Goal: Entertainment & Leisure: Browse casually

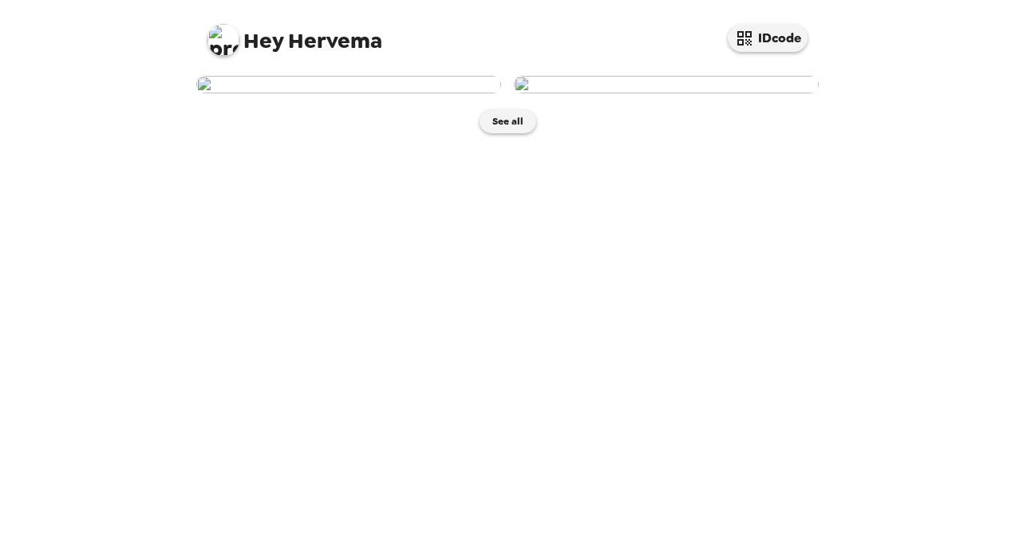
click at [526, 133] on button "See all" at bounding box center [508, 121] width 57 height 24
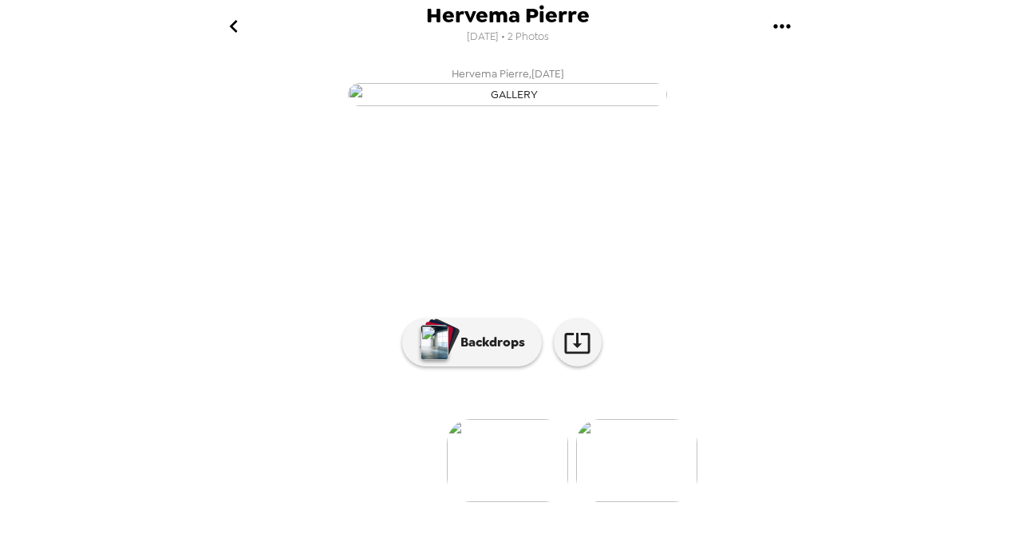
scroll to position [152, 0]
click at [514, 366] on button "Backdrops" at bounding box center [472, 342] width 140 height 48
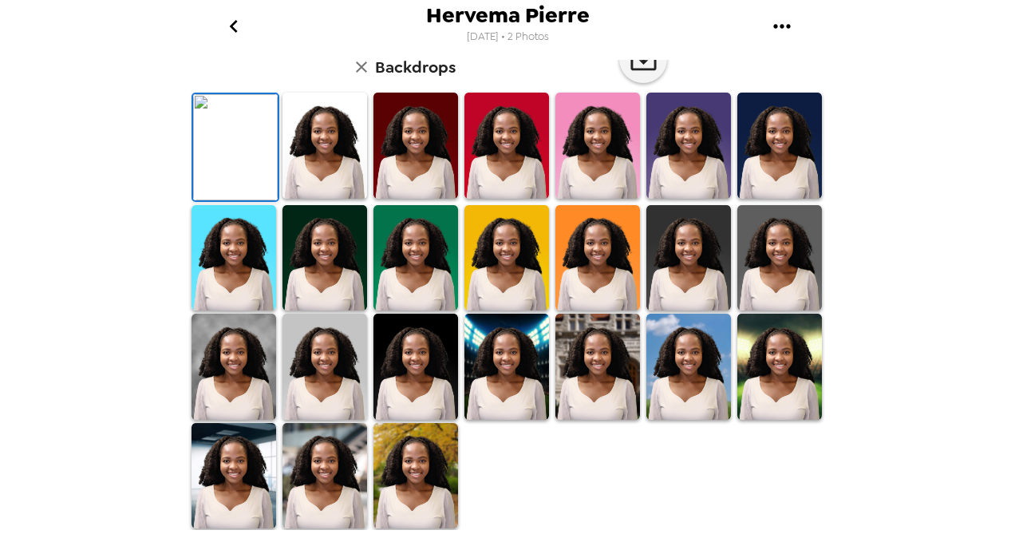
click at [249, 29] on button "go back" at bounding box center [233, 26] width 52 height 52
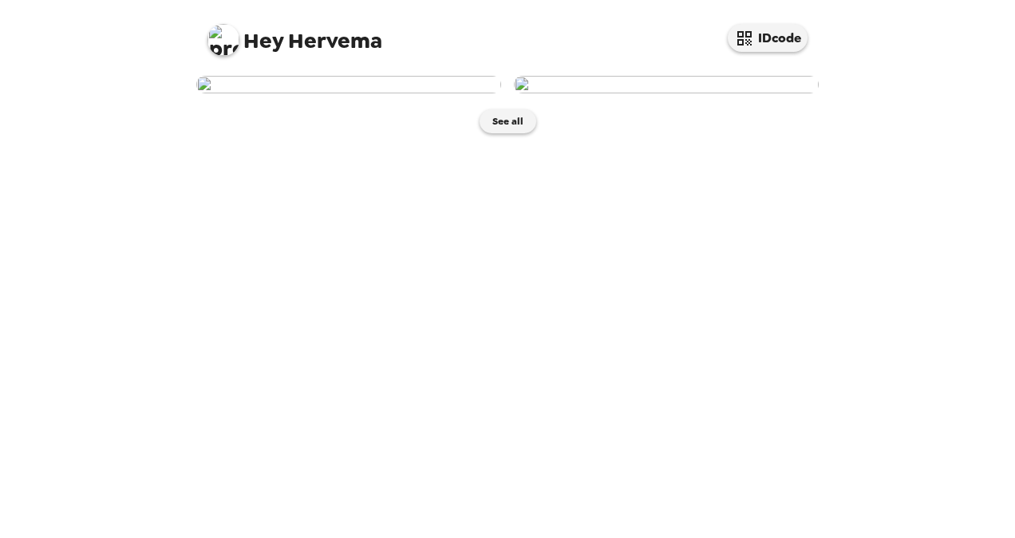
click at [664, 93] on img at bounding box center [666, 85] width 305 height 18
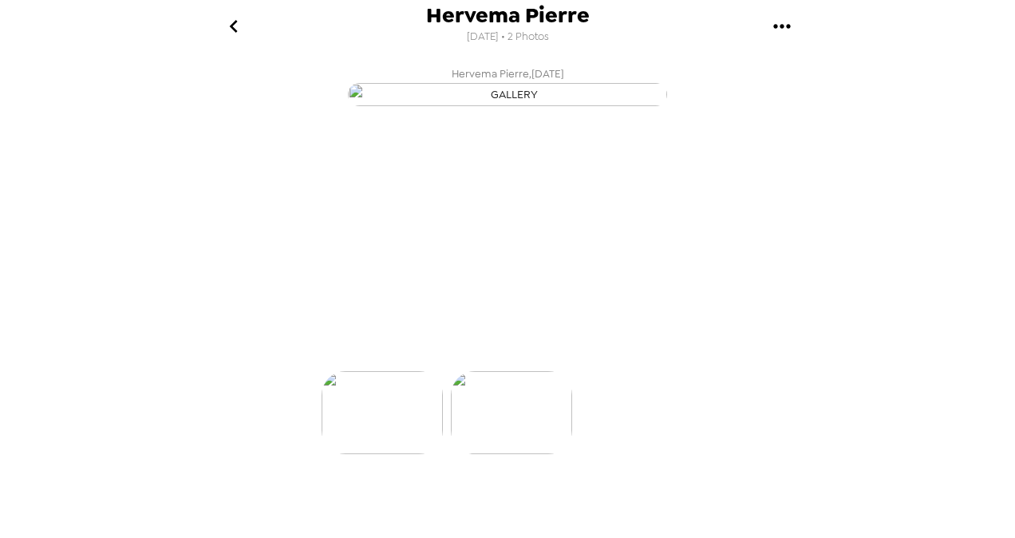
scroll to position [0, 128]
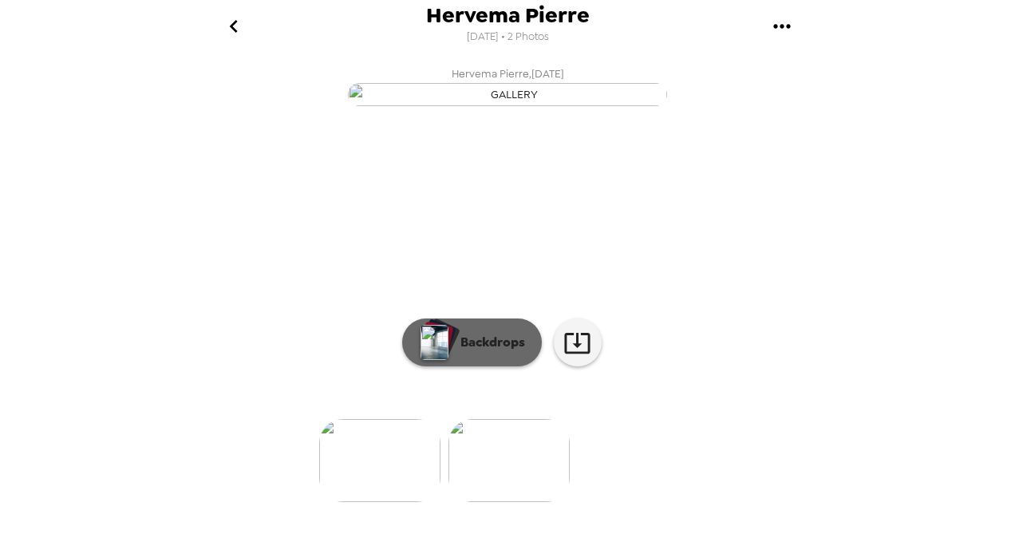
click at [479, 352] on p "Backdrops" at bounding box center [488, 342] width 73 height 19
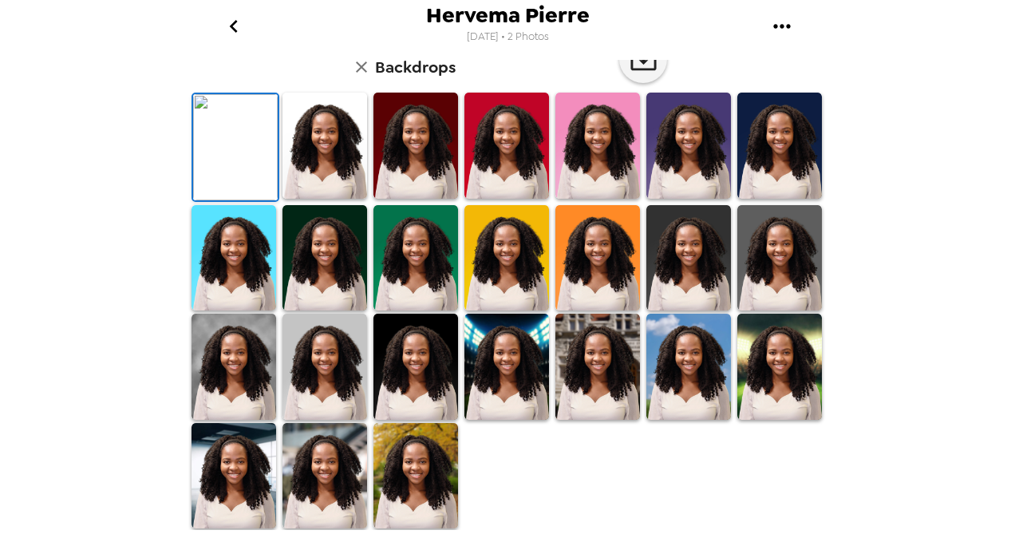
scroll to position [160, 0]
click at [319, 199] on img at bounding box center [324, 146] width 85 height 106
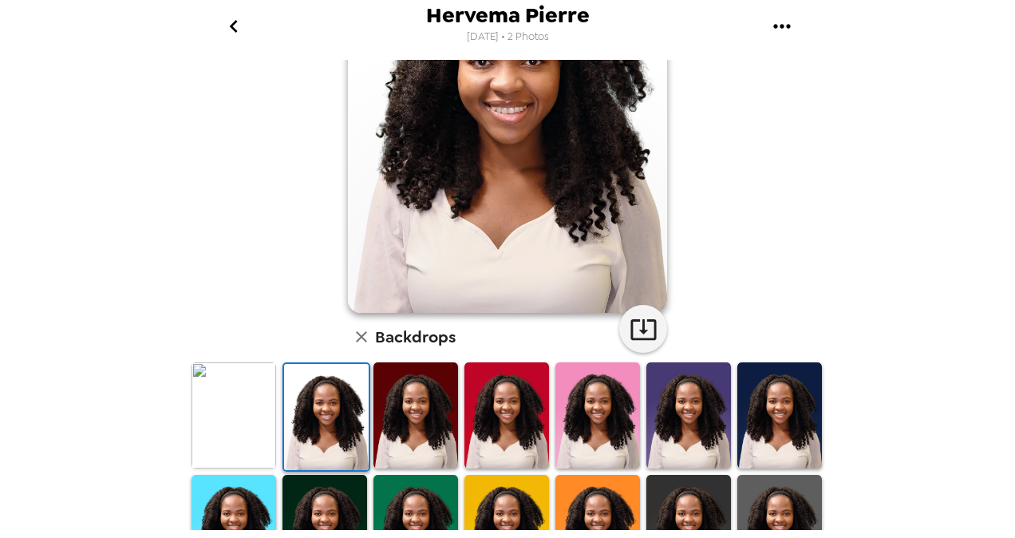
click at [439, 401] on img at bounding box center [415, 415] width 85 height 106
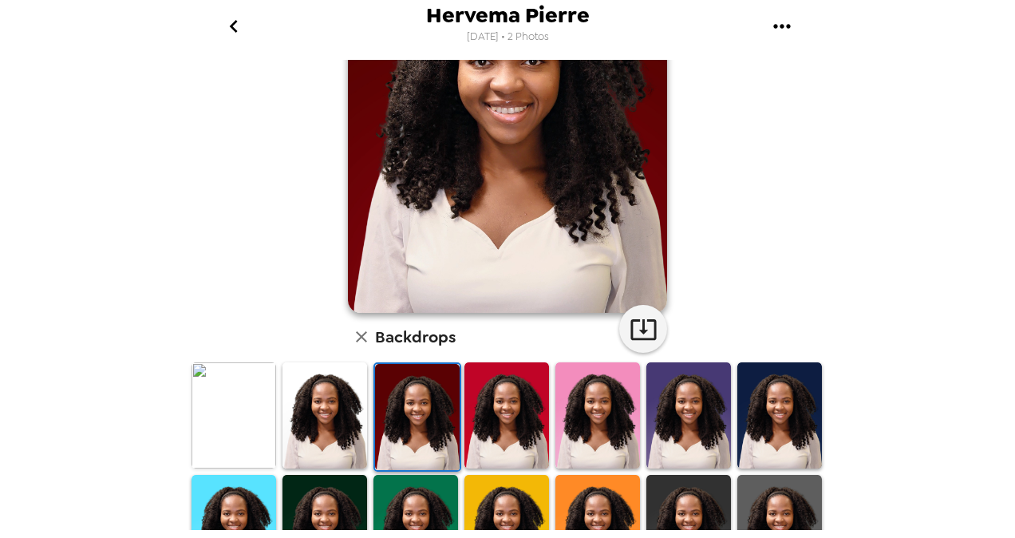
click at [586, 413] on img at bounding box center [597, 415] width 85 height 106
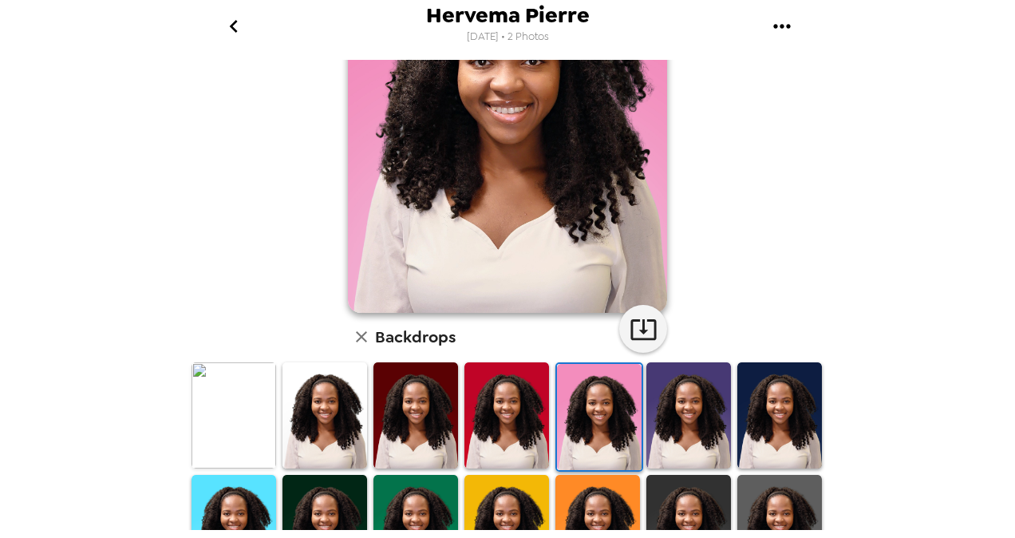
click at [704, 414] on img at bounding box center [688, 415] width 85 height 106
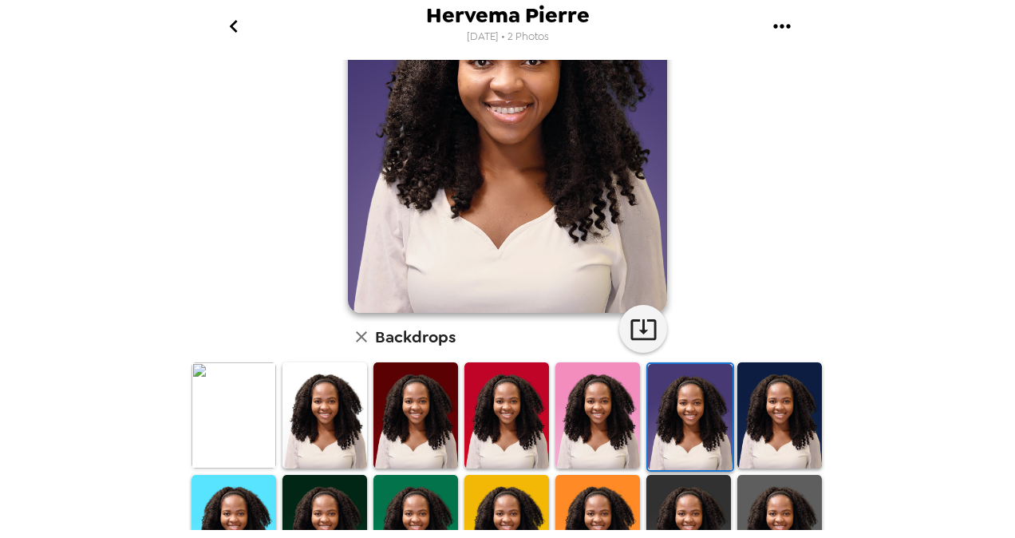
click at [769, 453] on img at bounding box center [779, 415] width 85 height 106
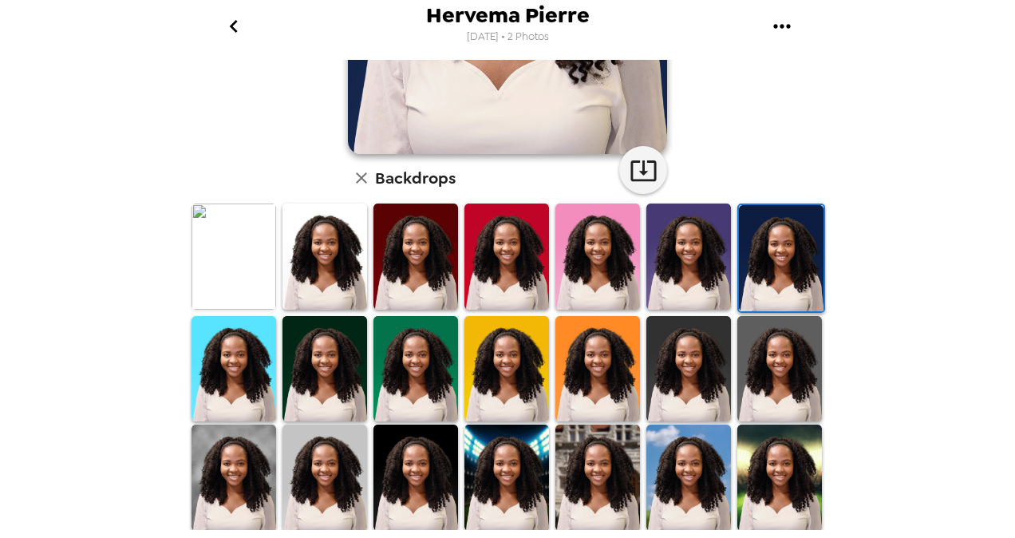
scroll to position [319, 0]
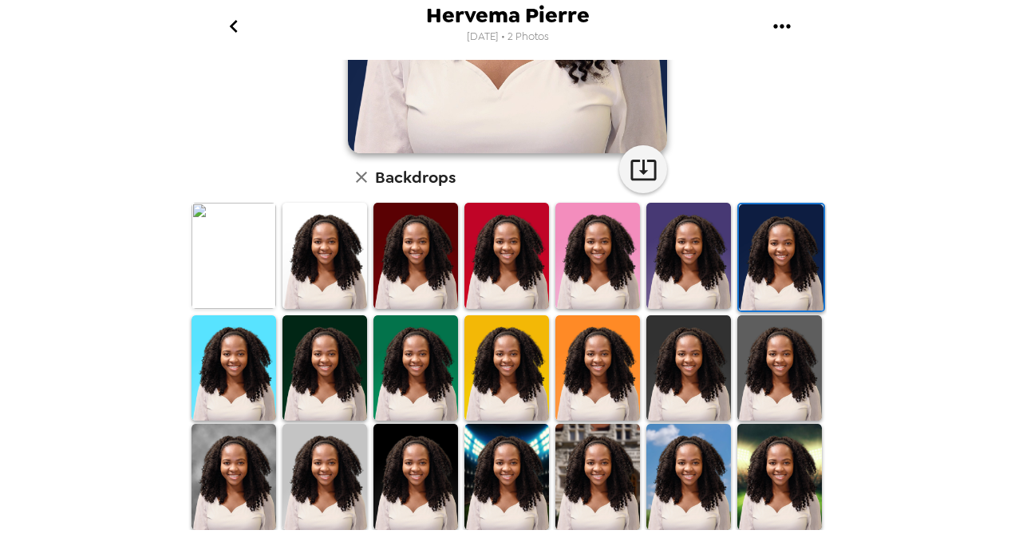
click at [782, 371] on img at bounding box center [779, 368] width 85 height 106
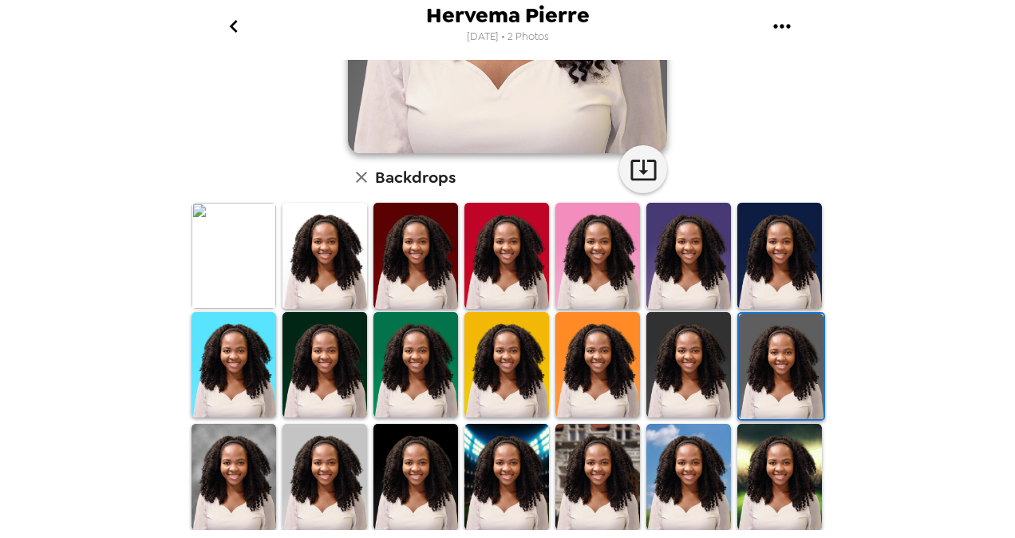
click at [227, 472] on img at bounding box center [234, 477] width 85 height 106
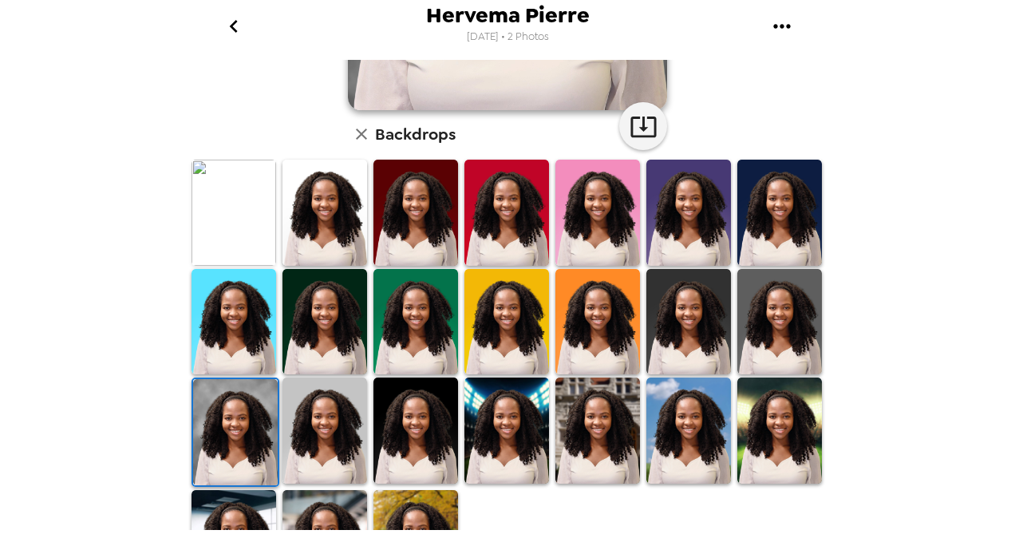
scroll to position [421, 0]
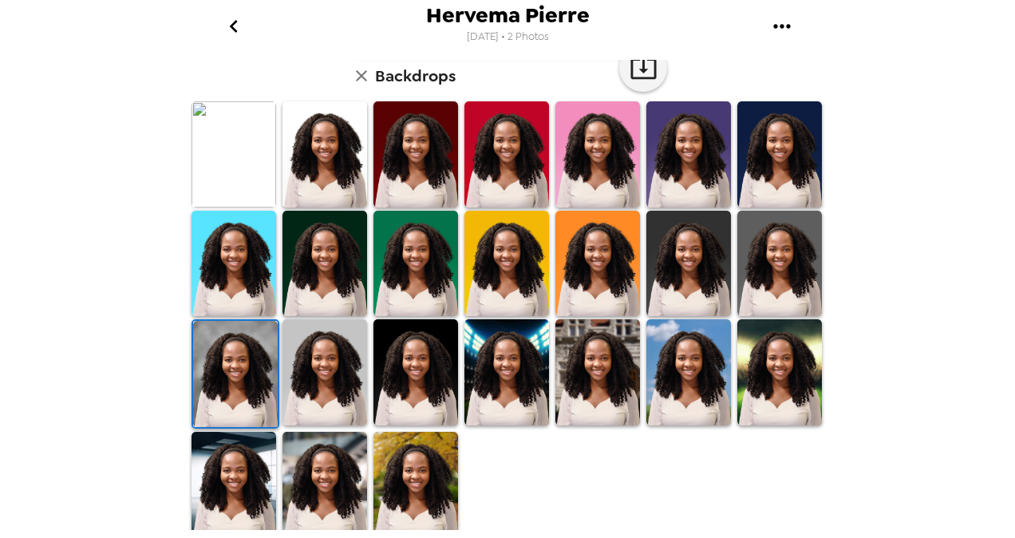
click at [332, 481] on img at bounding box center [324, 485] width 85 height 106
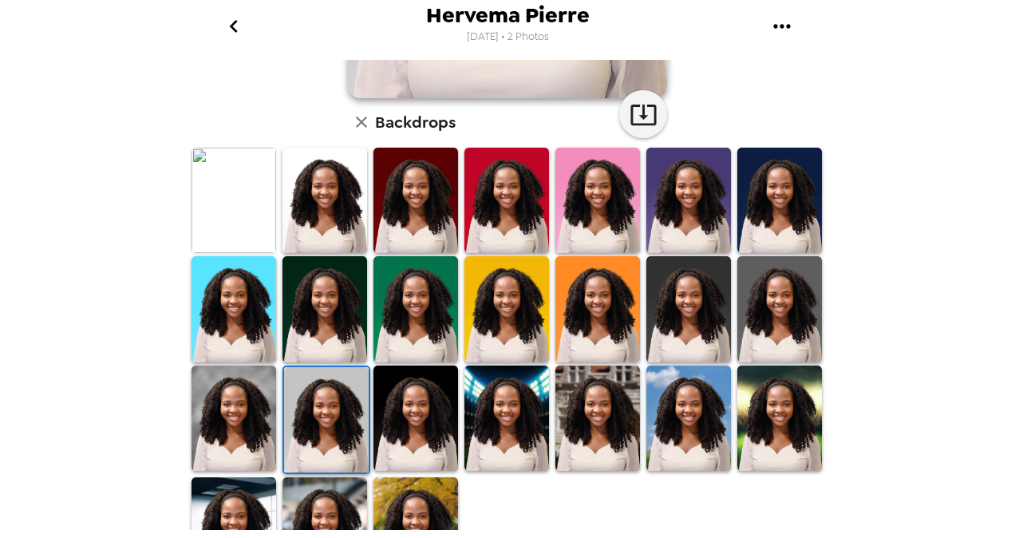
scroll to position [399, 0]
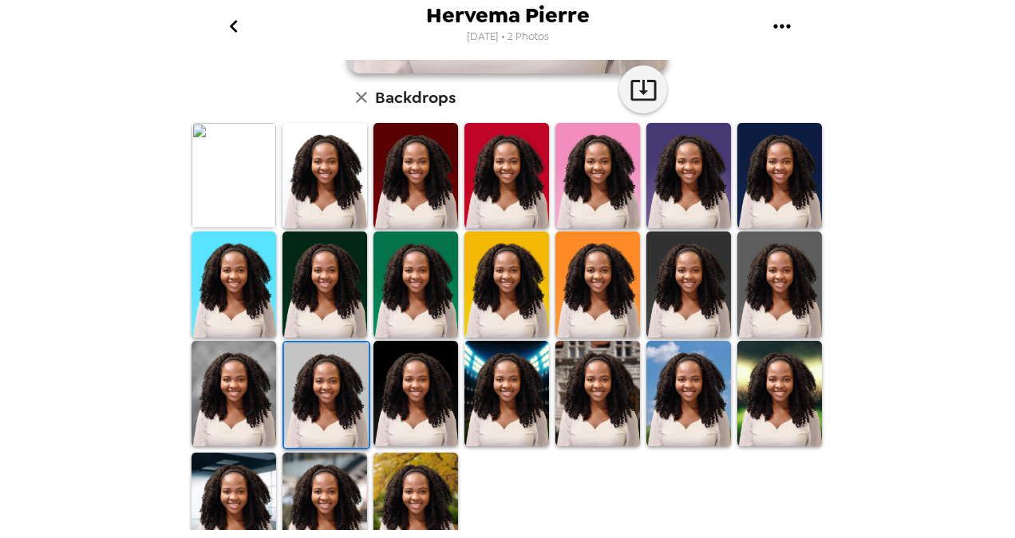
click at [243, 418] on img at bounding box center [234, 393] width 85 height 105
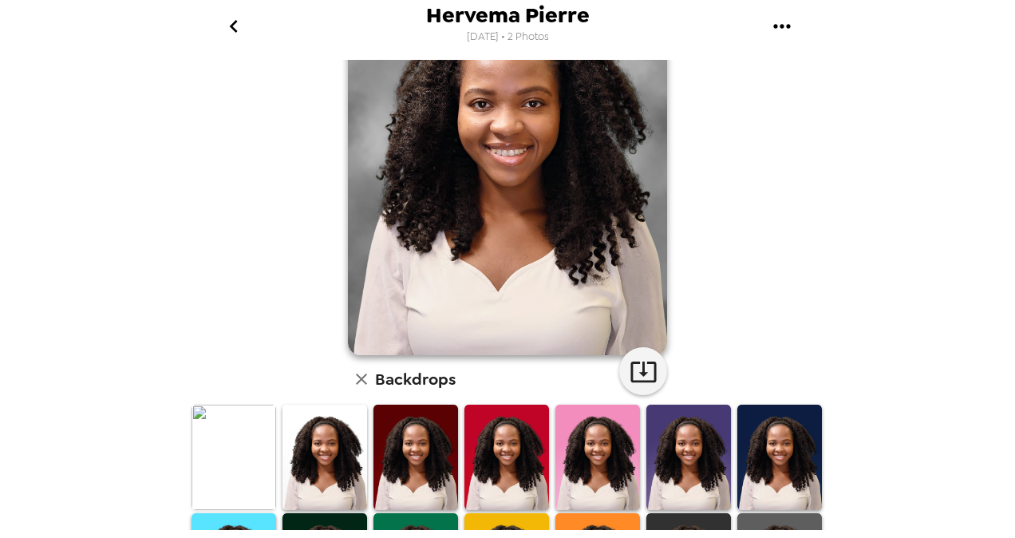
scroll to position [239, 0]
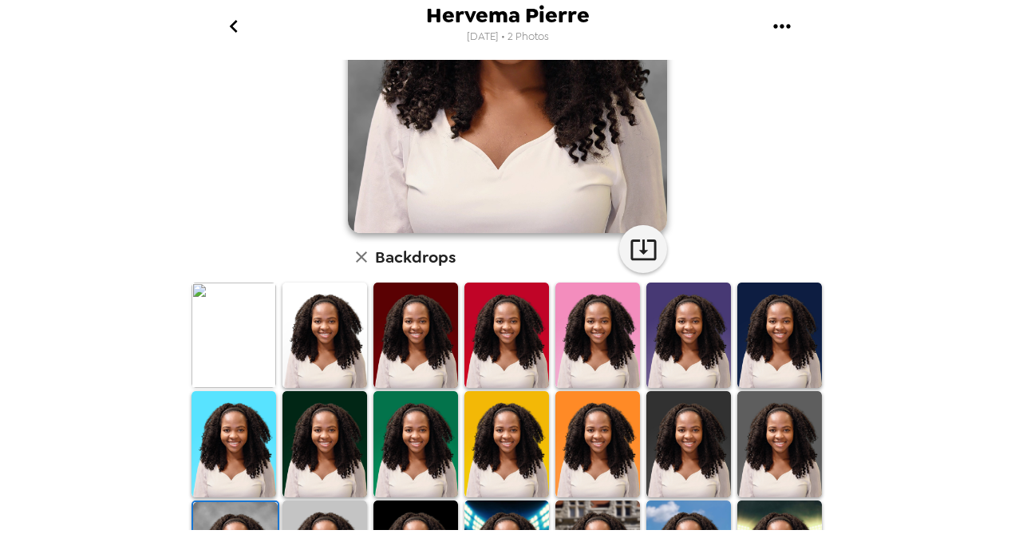
click at [675, 456] on img at bounding box center [688, 443] width 85 height 105
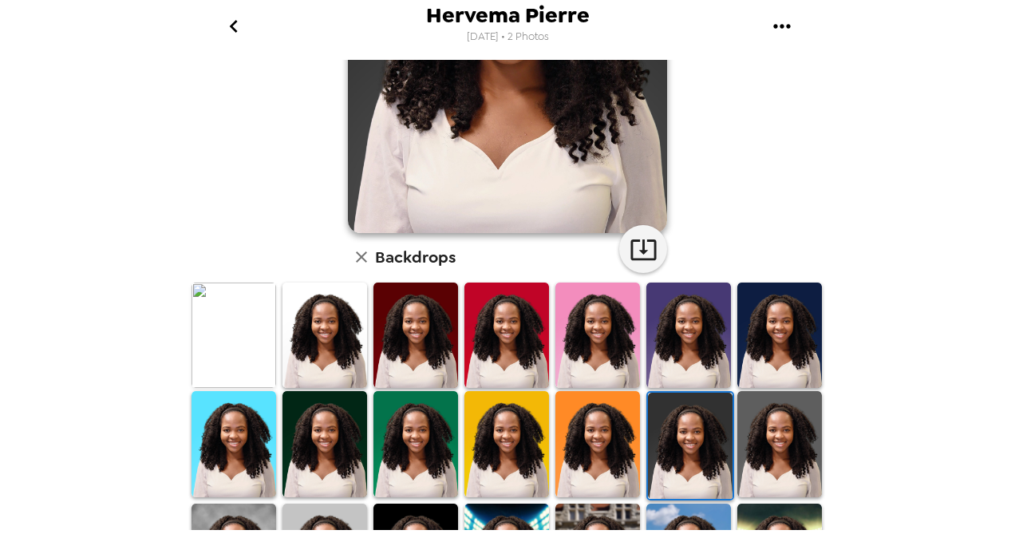
click at [308, 440] on img at bounding box center [324, 443] width 85 height 105
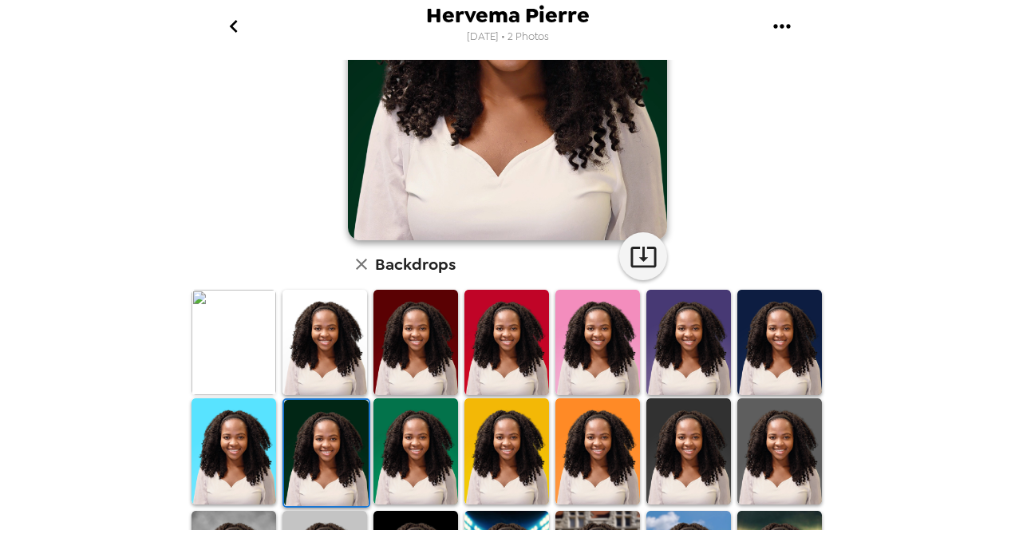
scroll to position [319, 0]
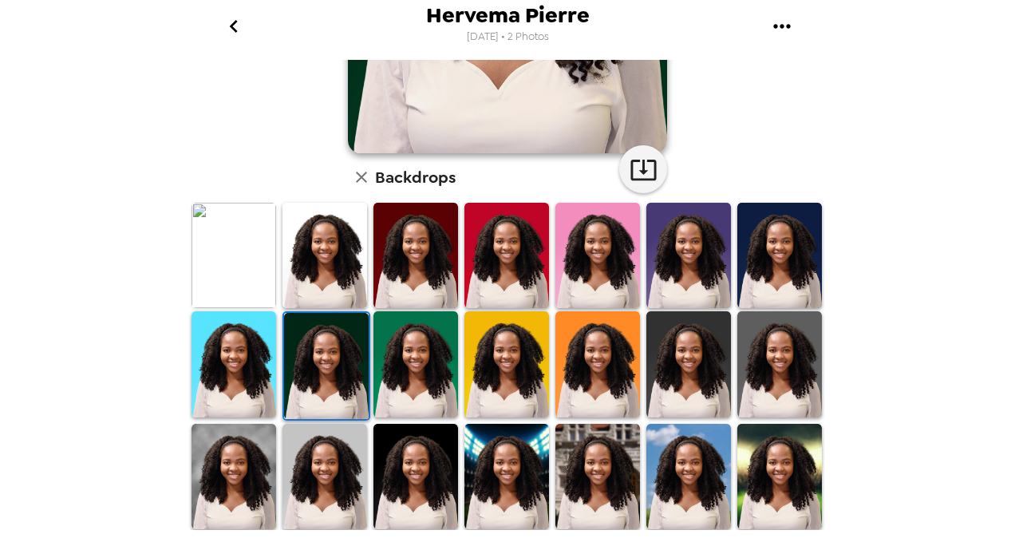
click at [778, 267] on img at bounding box center [779, 255] width 85 height 105
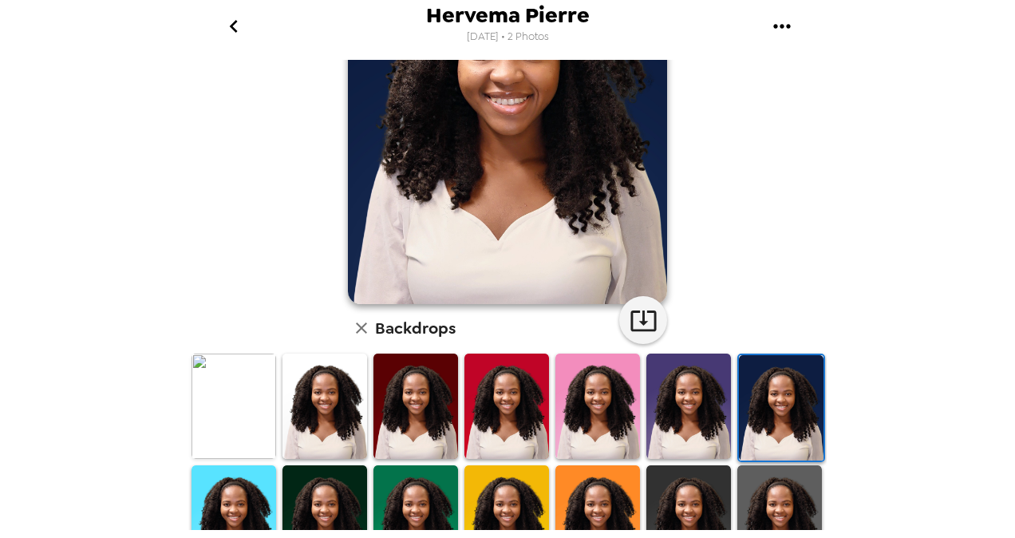
scroll to position [239, 0]
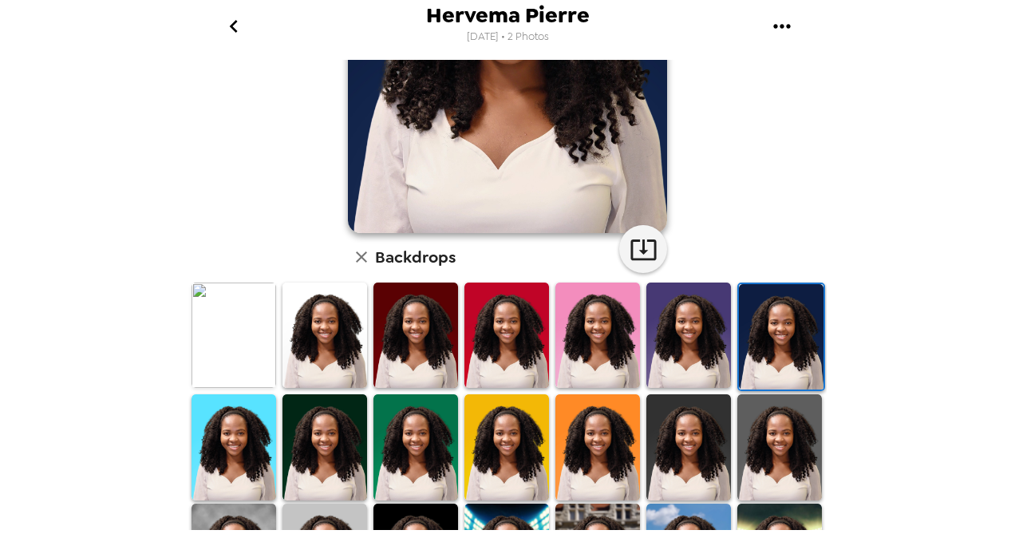
click at [568, 440] on img at bounding box center [597, 446] width 85 height 105
click at [570, 440] on img at bounding box center [597, 446] width 85 height 105
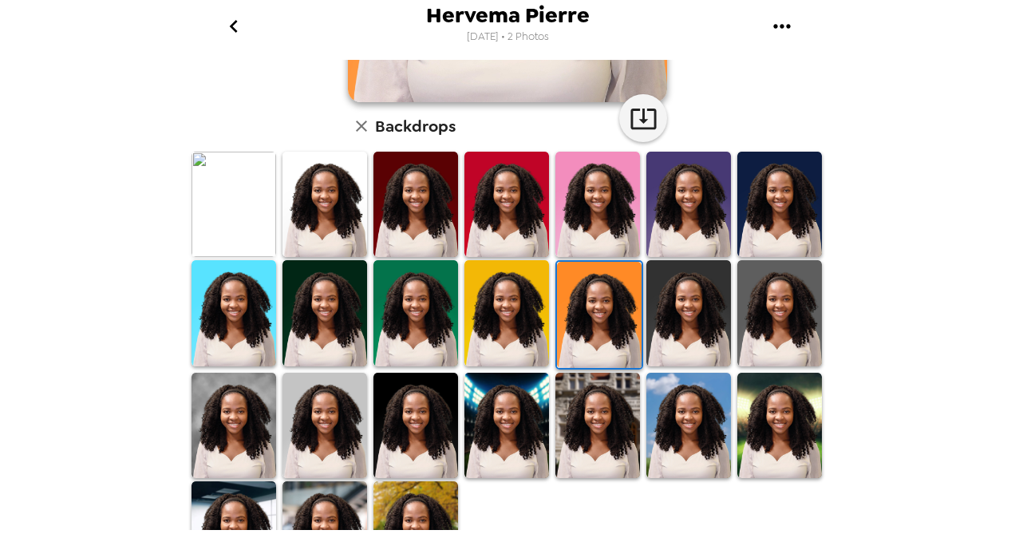
scroll to position [421, 0]
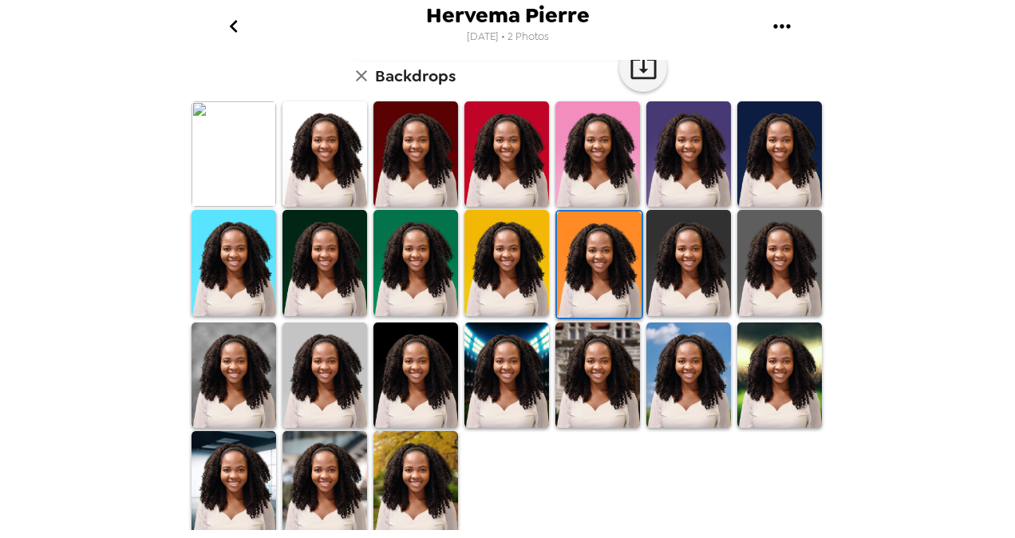
click at [343, 252] on img at bounding box center [324, 262] width 85 height 105
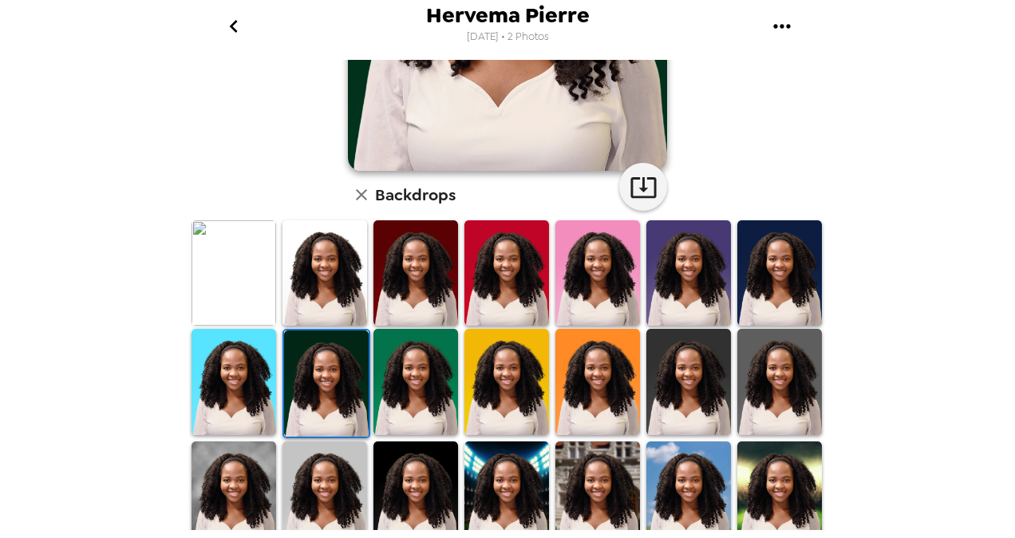
scroll to position [319, 0]
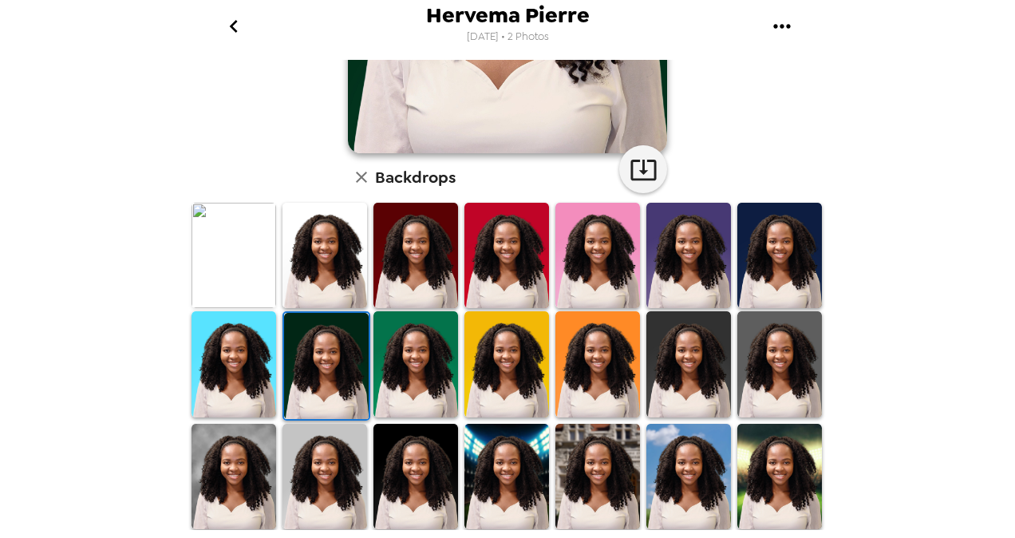
click at [685, 252] on img at bounding box center [688, 255] width 85 height 105
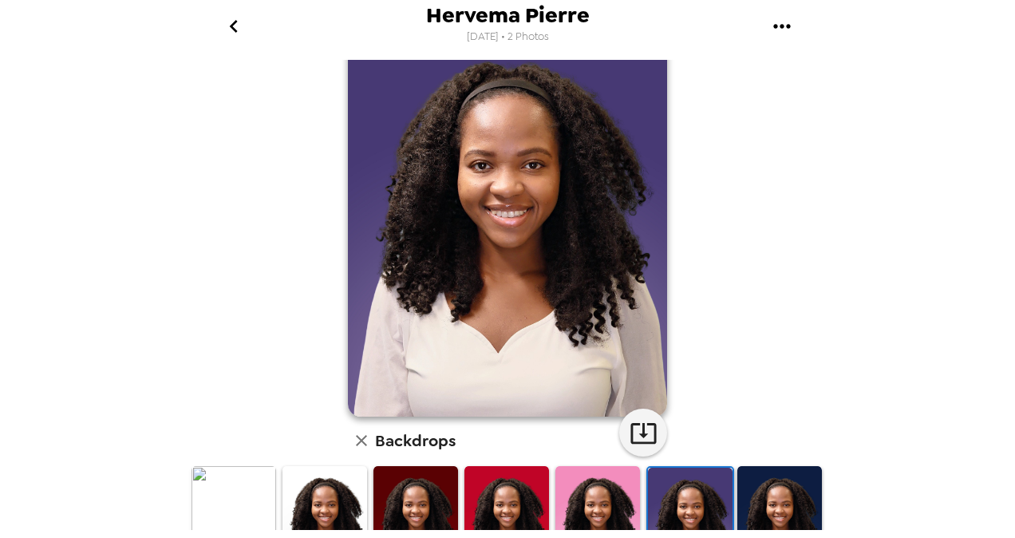
scroll to position [0, 0]
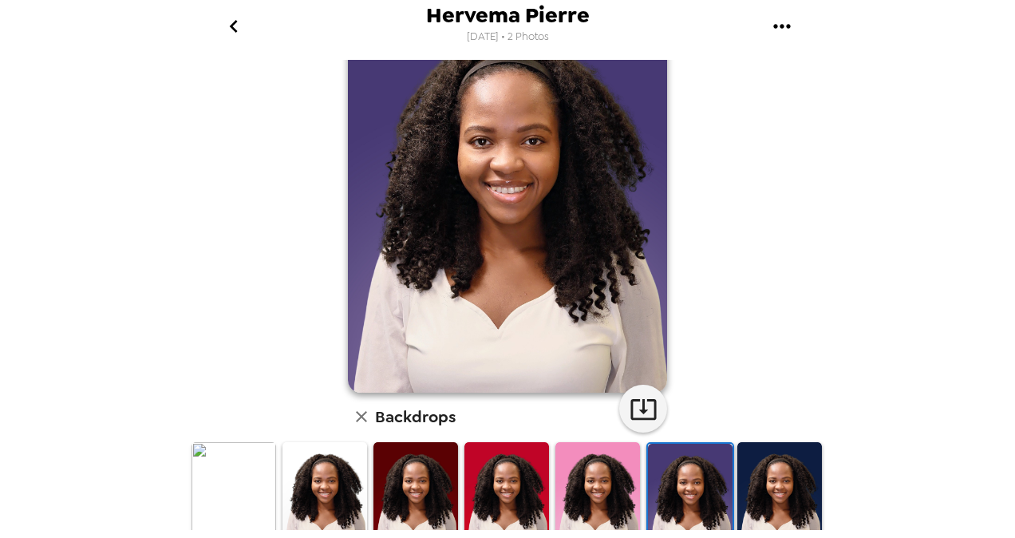
click at [773, 477] on img at bounding box center [779, 494] width 85 height 105
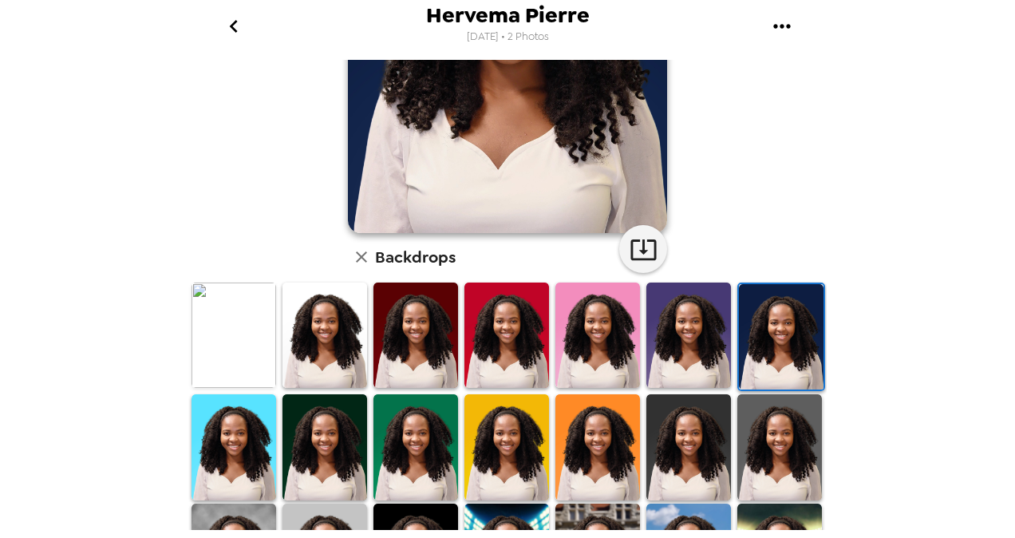
click at [684, 443] on img at bounding box center [688, 446] width 85 height 105
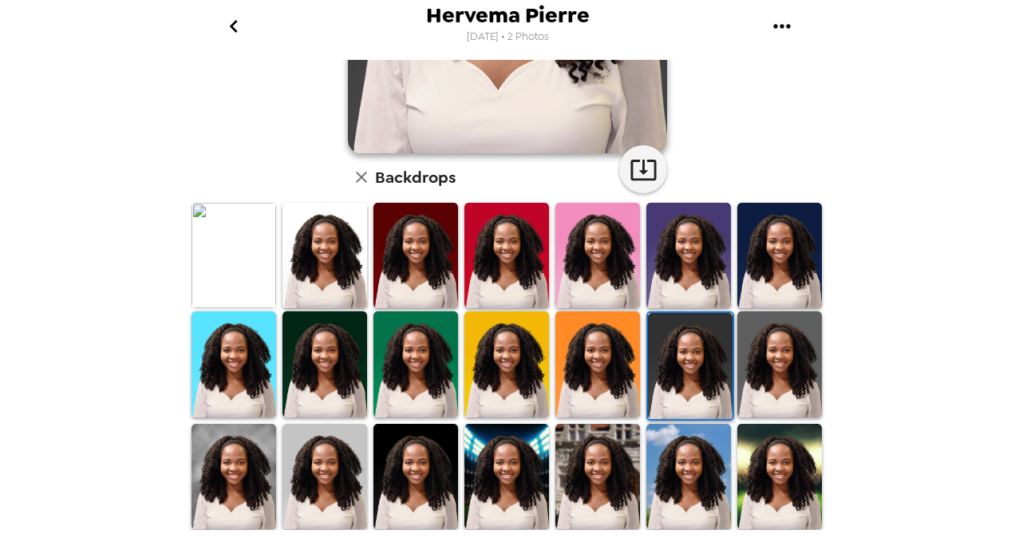
click at [768, 364] on img at bounding box center [779, 363] width 85 height 105
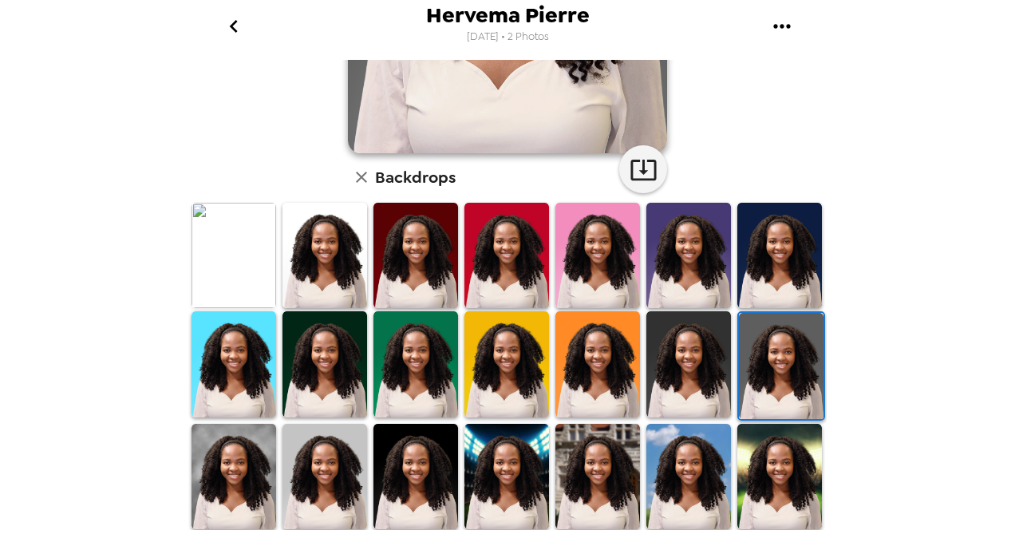
click at [434, 254] on img at bounding box center [415, 255] width 85 height 105
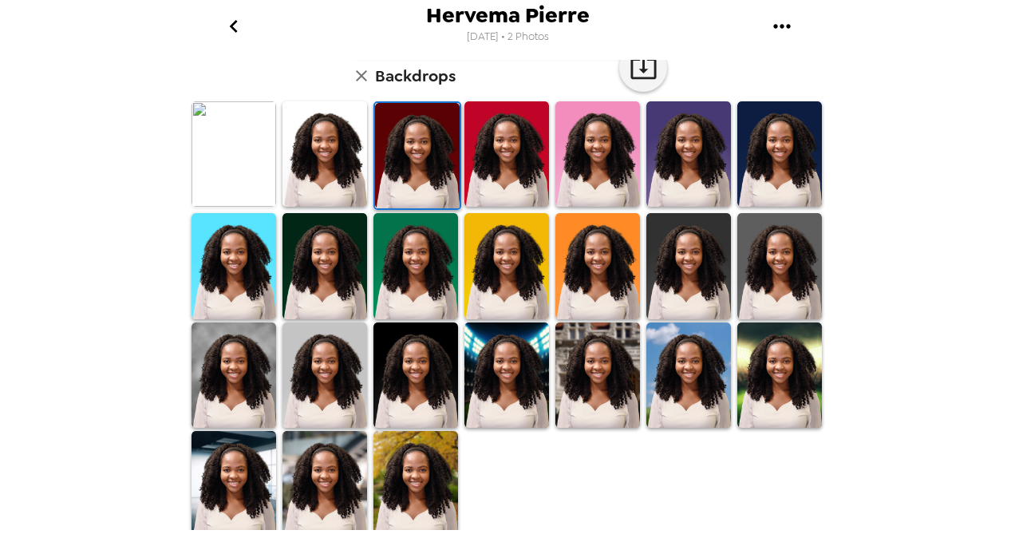
click at [417, 375] on img at bounding box center [415, 374] width 85 height 105
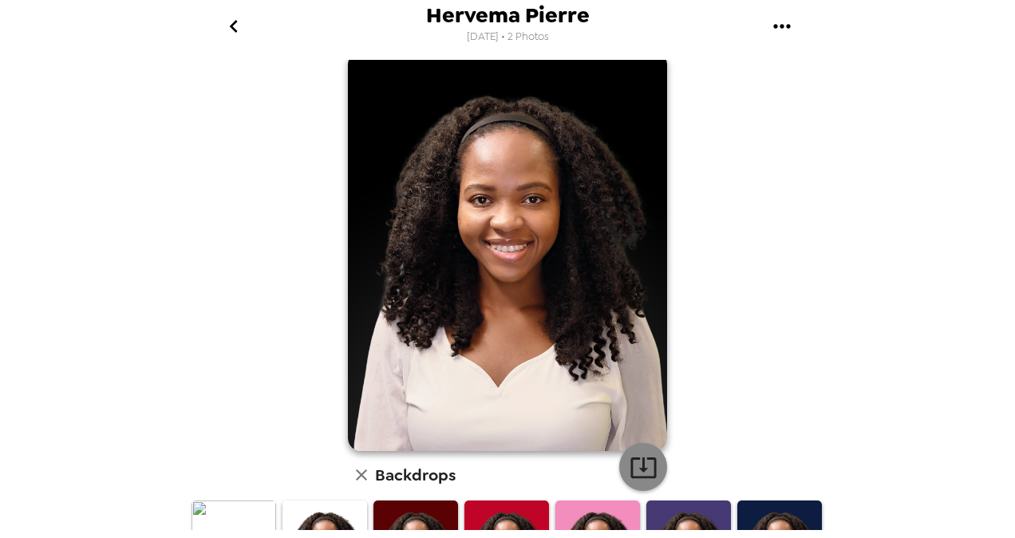
click at [634, 472] on icon "button" at bounding box center [644, 467] width 28 height 28
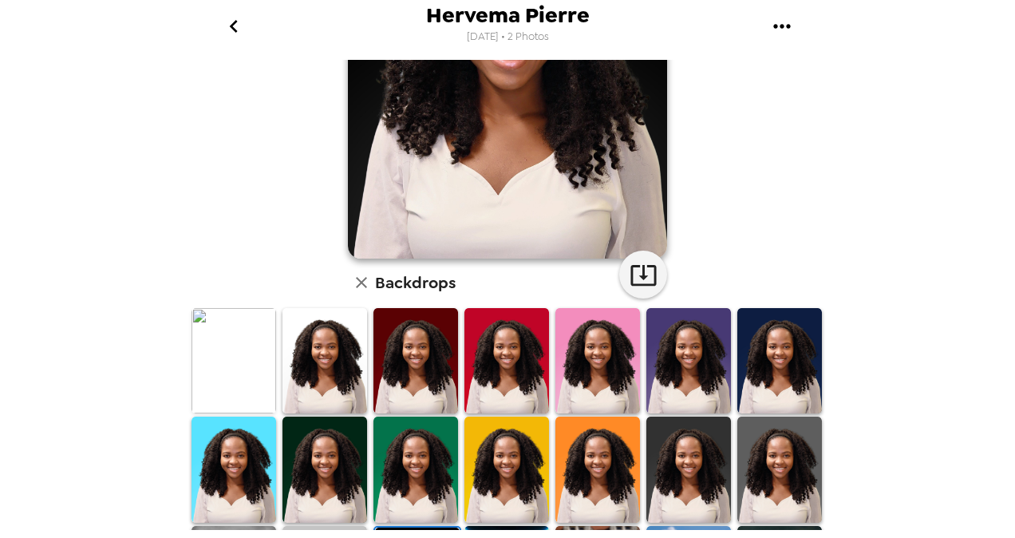
scroll to position [261, 0]
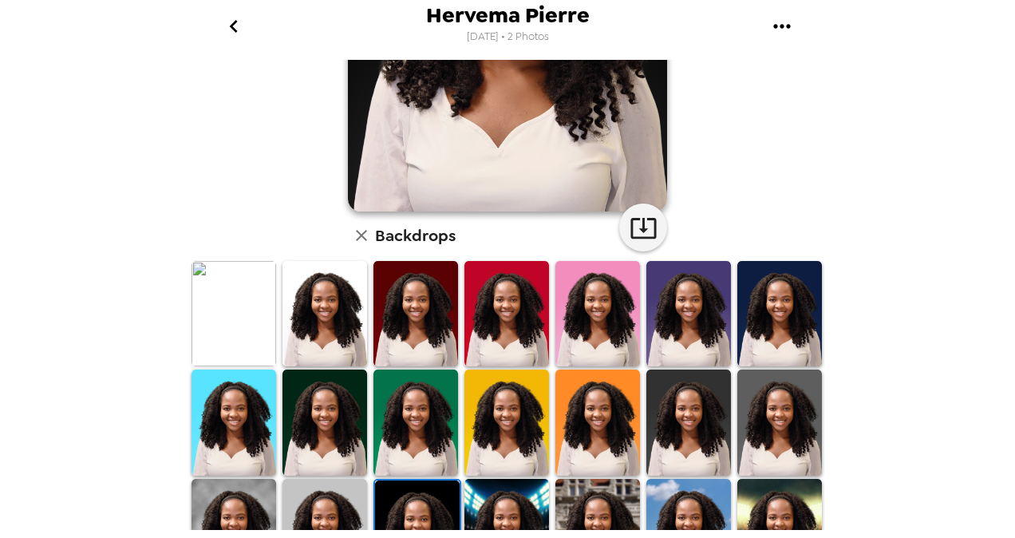
drag, startPoint x: 915, startPoint y: 405, endPoint x: 860, endPoint y: 405, distance: 55.1
click at [914, 405] on div "Hervema Pierre [DATE] • 2 Photos [PERSON_NAME] , [DATE] Backdrops" at bounding box center [507, 269] width 1015 height 538
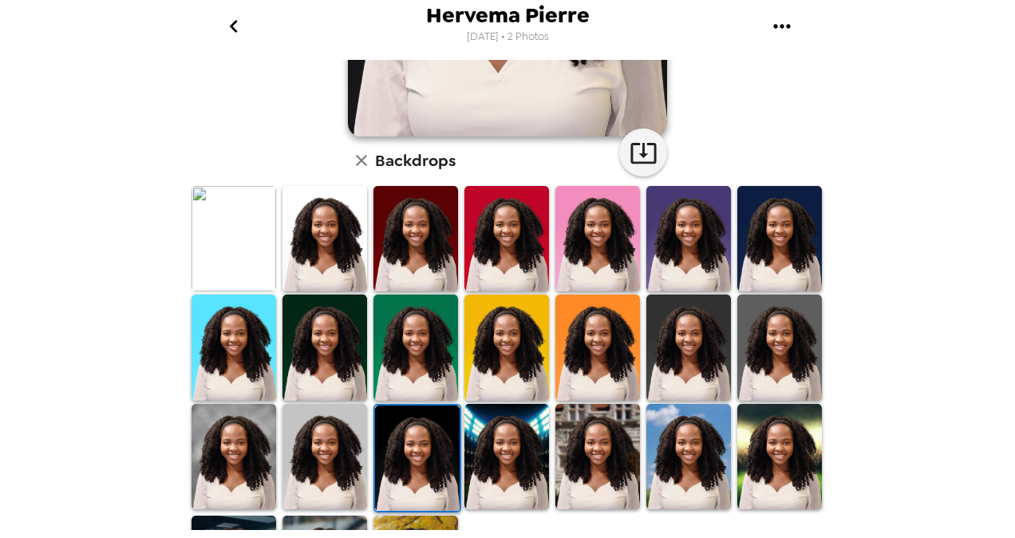
scroll to position [421, 0]
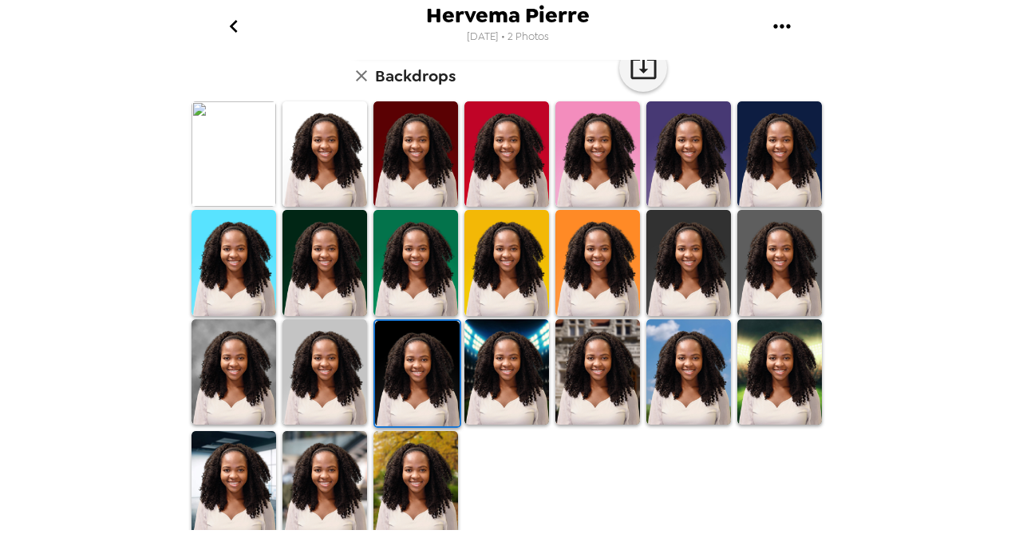
drag, startPoint x: 498, startPoint y: 417, endPoint x: 559, endPoint y: 365, distance: 79.8
click at [498, 417] on img at bounding box center [506, 371] width 85 height 105
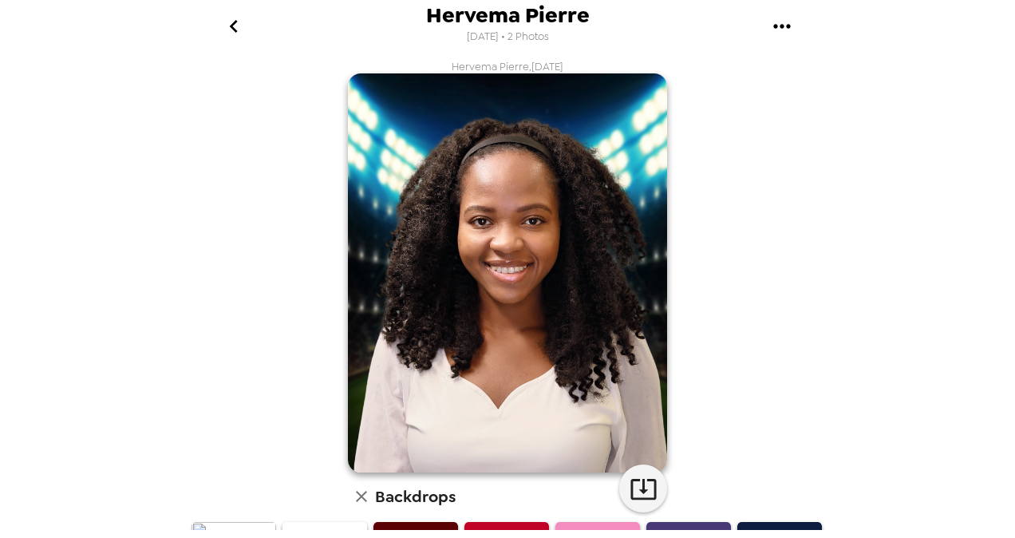
scroll to position [319, 0]
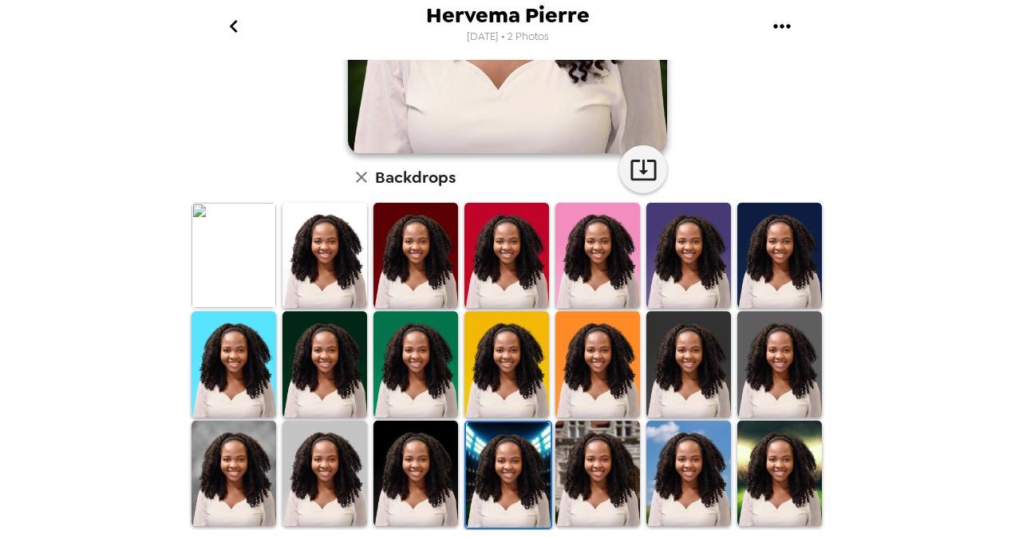
click at [764, 264] on img at bounding box center [779, 255] width 85 height 105
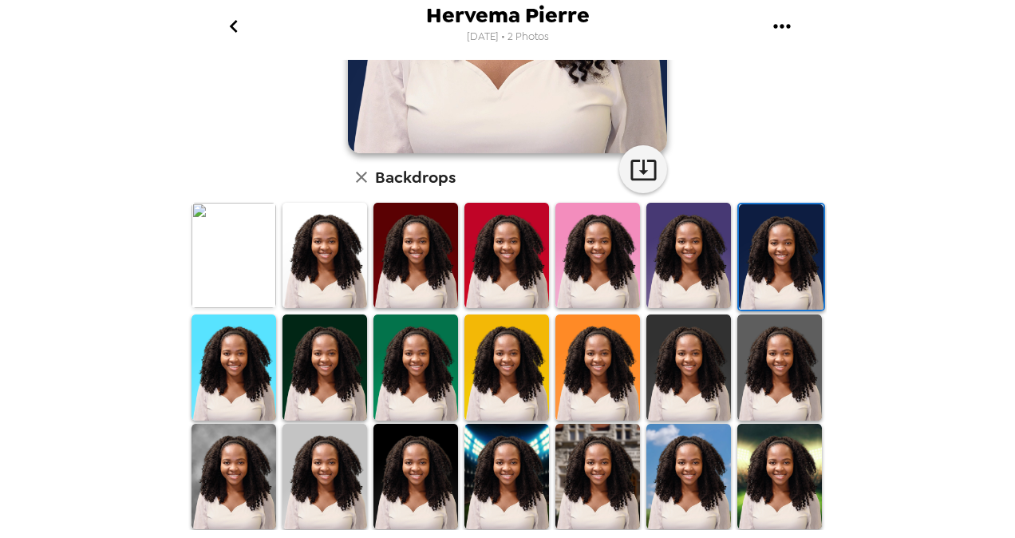
scroll to position [0, 0]
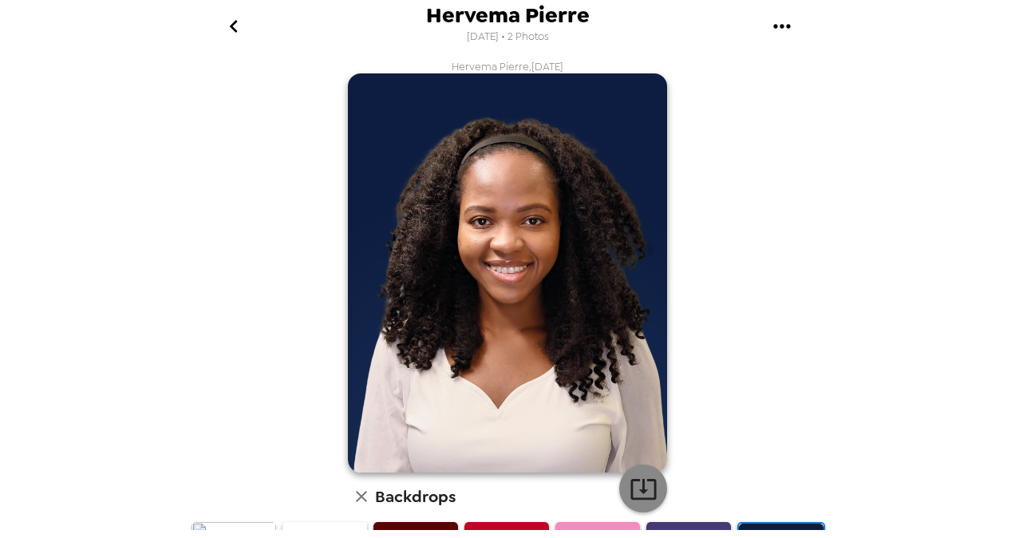
click at [643, 489] on icon "button" at bounding box center [644, 489] width 28 height 28
click at [236, 24] on icon "go back" at bounding box center [234, 27] width 26 height 26
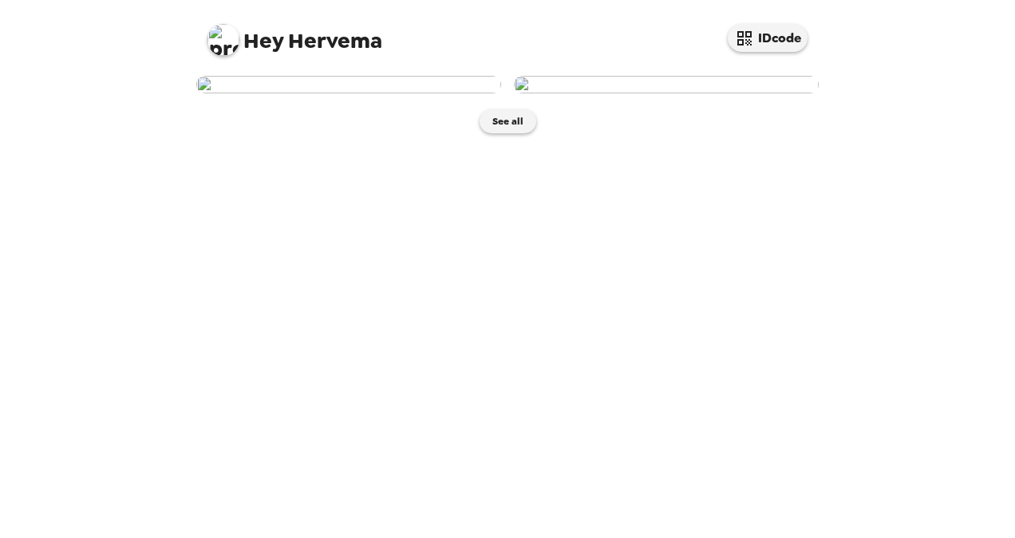
click at [408, 93] on img at bounding box center [348, 85] width 305 height 18
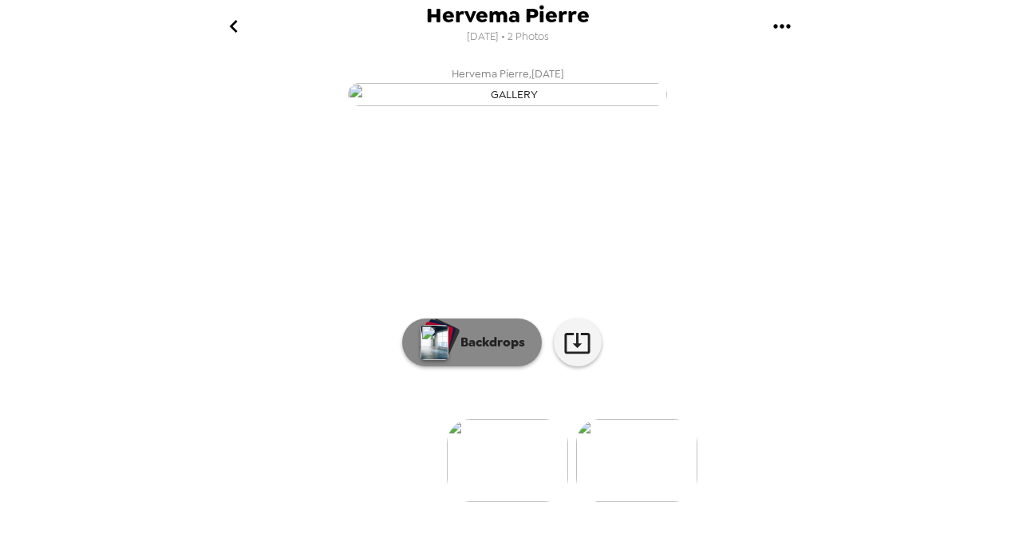
click at [483, 352] on p "Backdrops" at bounding box center [488, 342] width 73 height 19
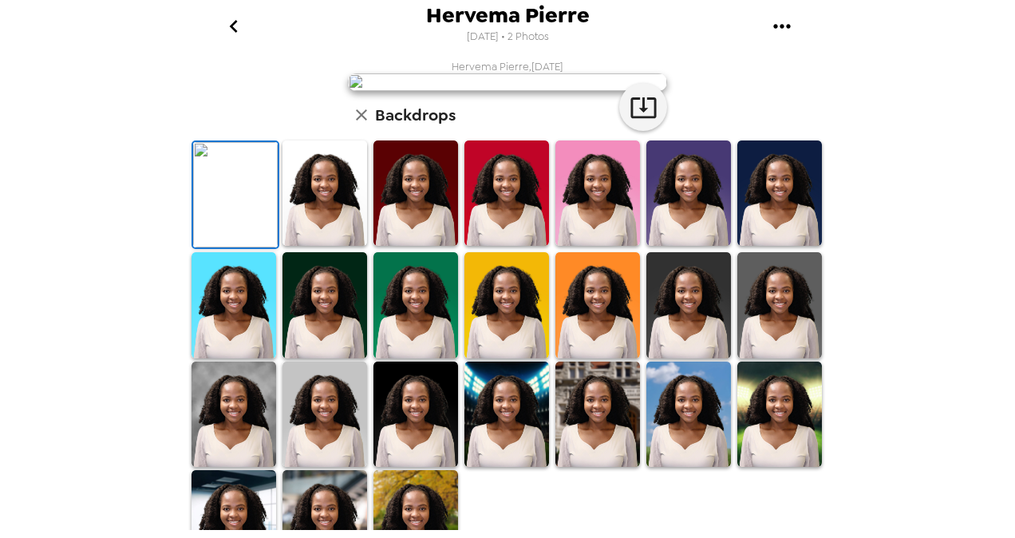
scroll to position [239, 0]
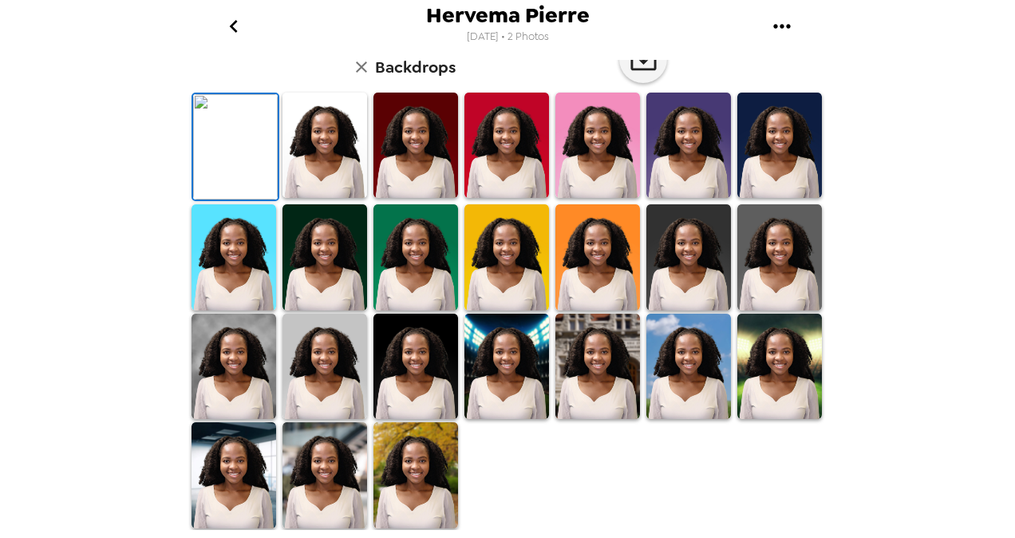
click at [784, 198] on img at bounding box center [779, 145] width 85 height 105
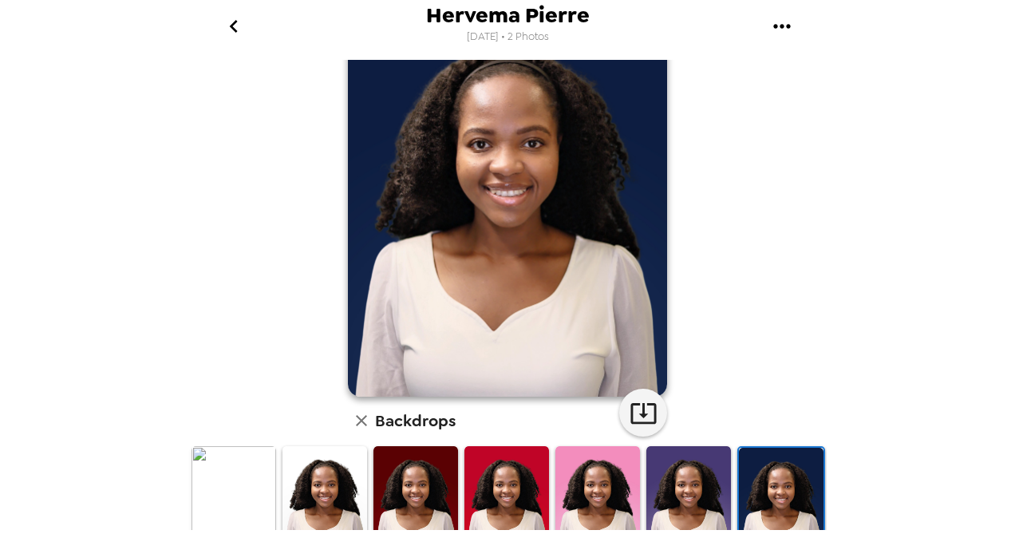
scroll to position [319, 0]
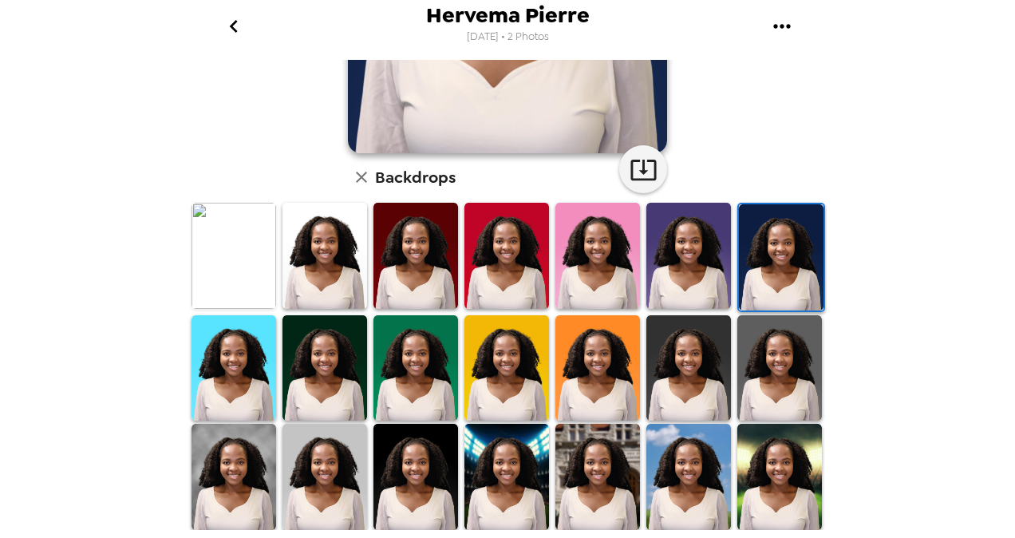
click at [566, 286] on img at bounding box center [597, 255] width 85 height 105
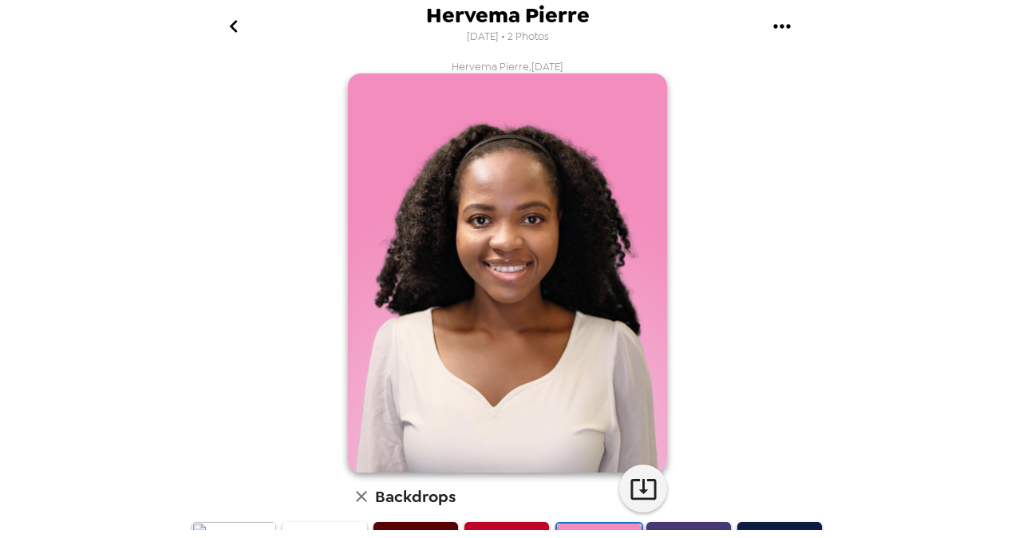
scroll to position [399, 0]
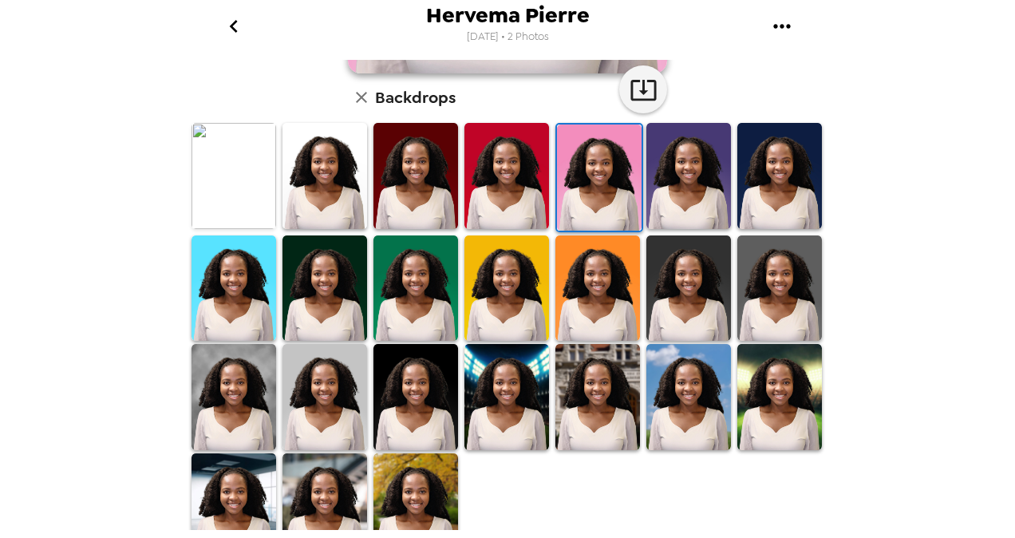
click at [327, 198] on img at bounding box center [324, 175] width 85 height 105
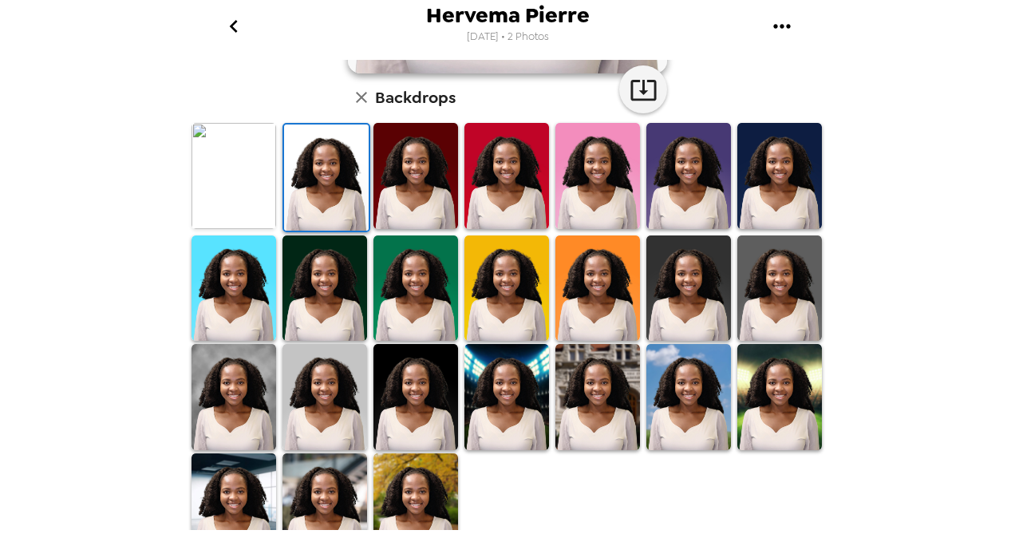
click at [326, 298] on img at bounding box center [324, 287] width 85 height 105
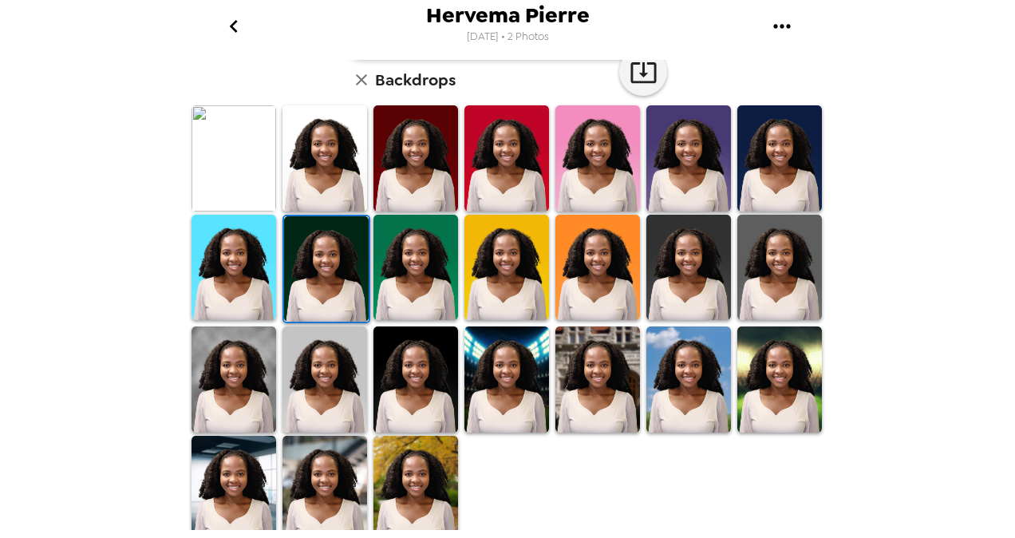
scroll to position [421, 0]
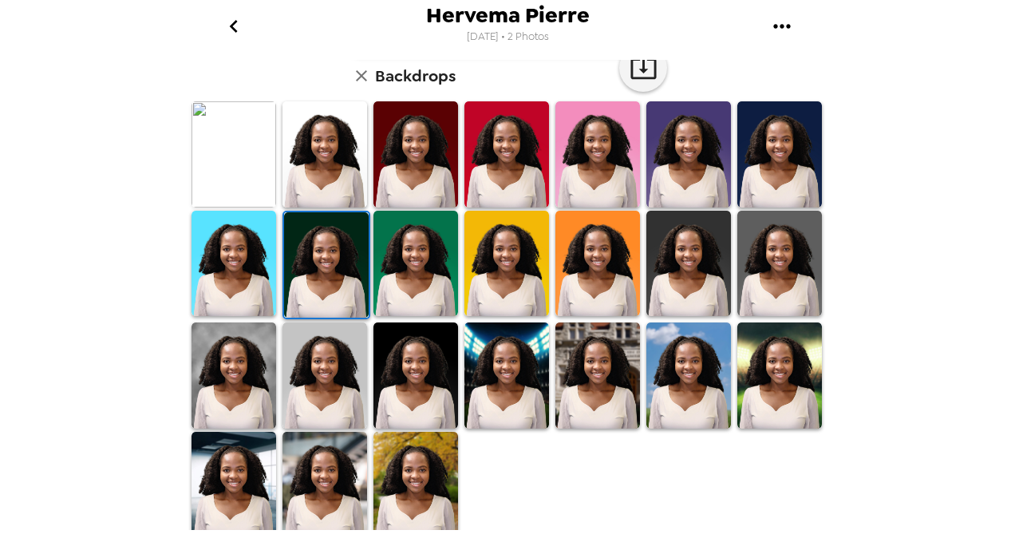
click at [411, 385] on img at bounding box center [415, 374] width 85 height 105
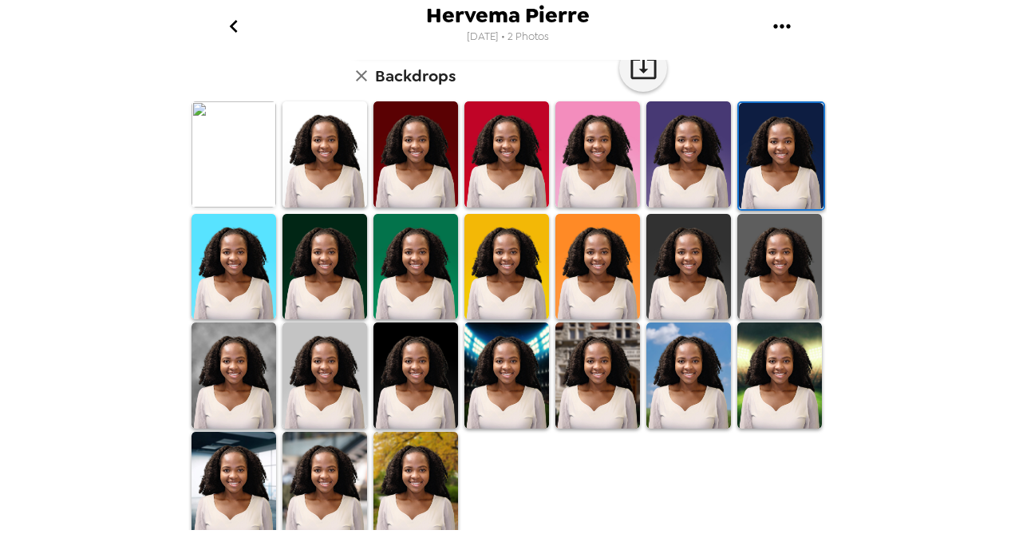
click at [411, 391] on img at bounding box center [415, 374] width 85 height 105
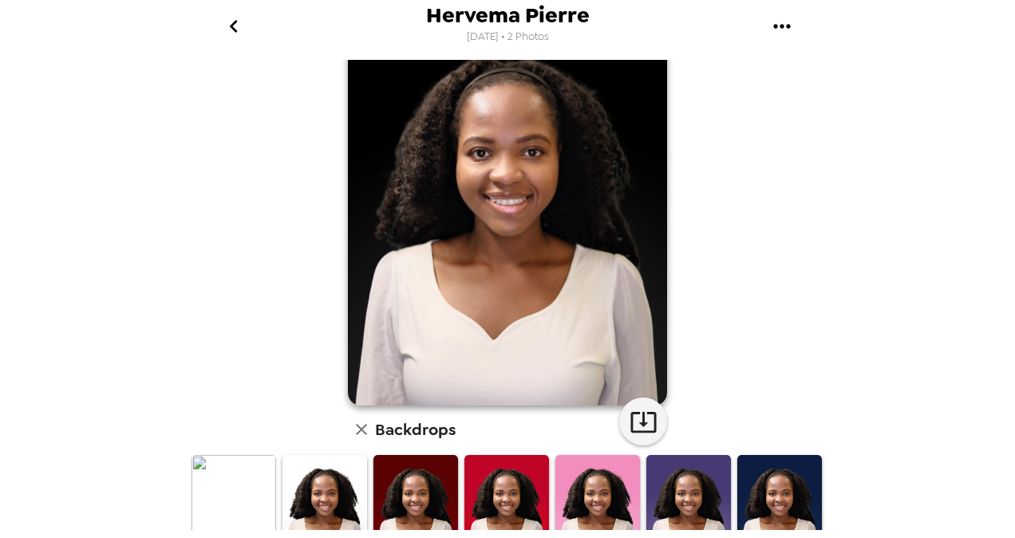
scroll to position [22, 0]
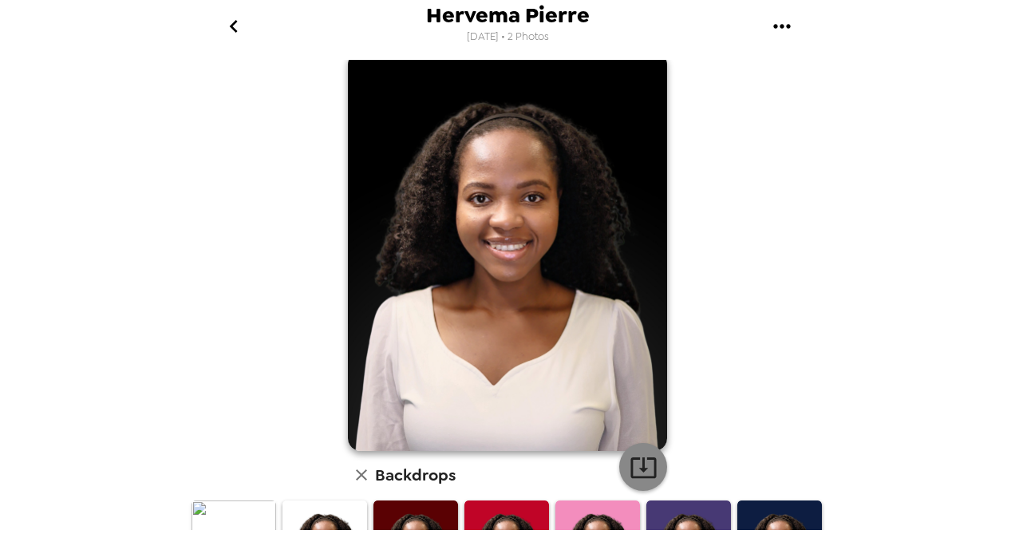
click at [634, 460] on icon "button" at bounding box center [644, 467] width 28 height 28
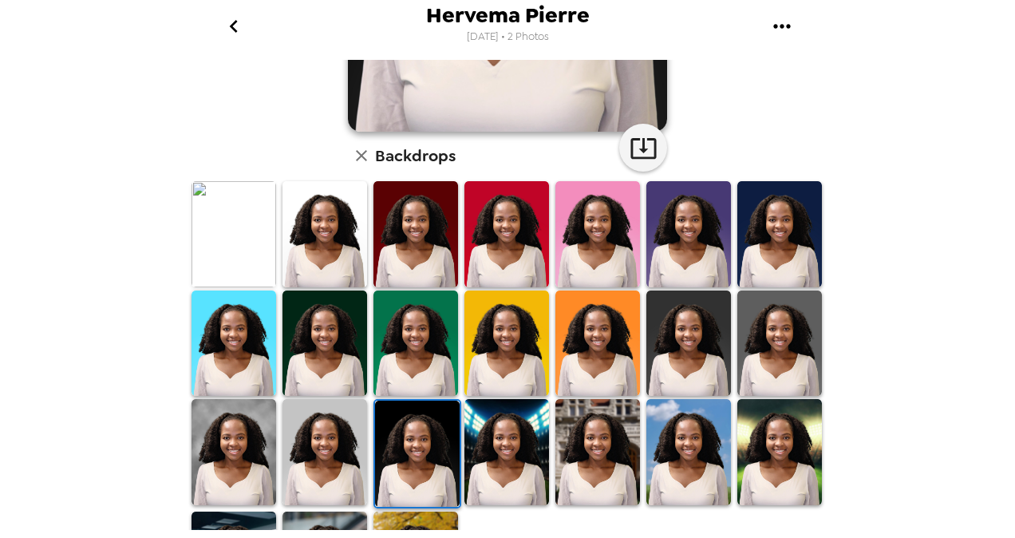
click at [409, 239] on img at bounding box center [415, 233] width 85 height 105
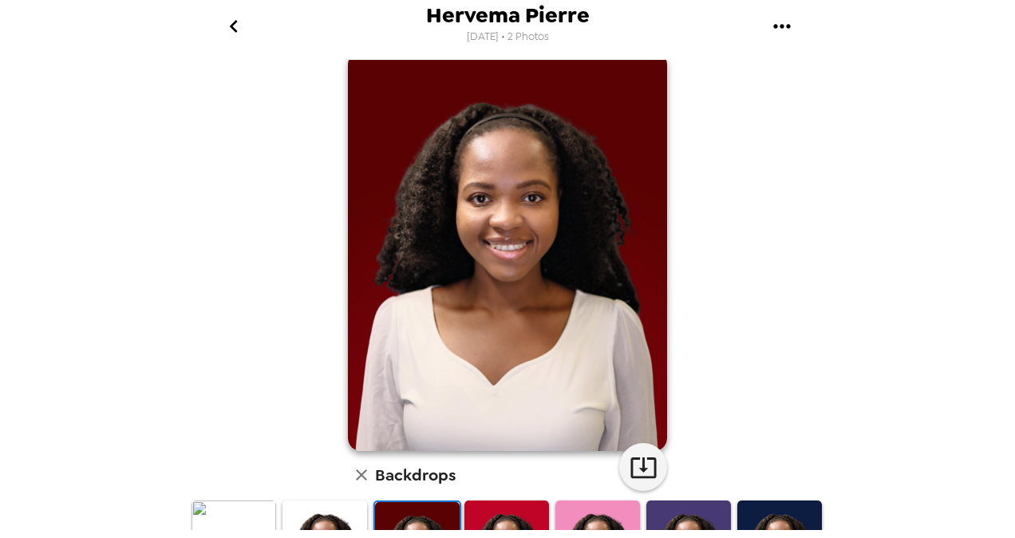
scroll to position [261, 0]
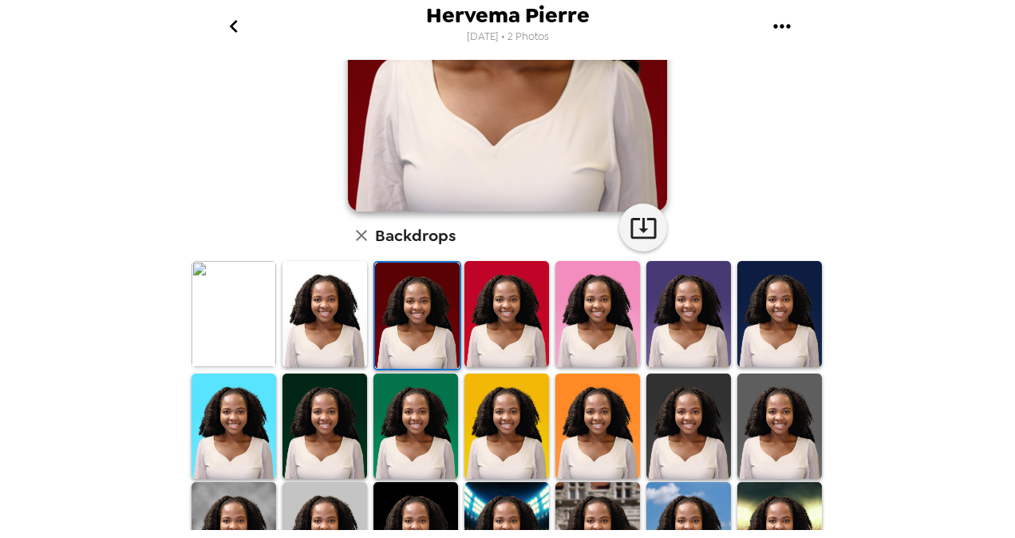
click at [761, 314] on img at bounding box center [779, 313] width 85 height 105
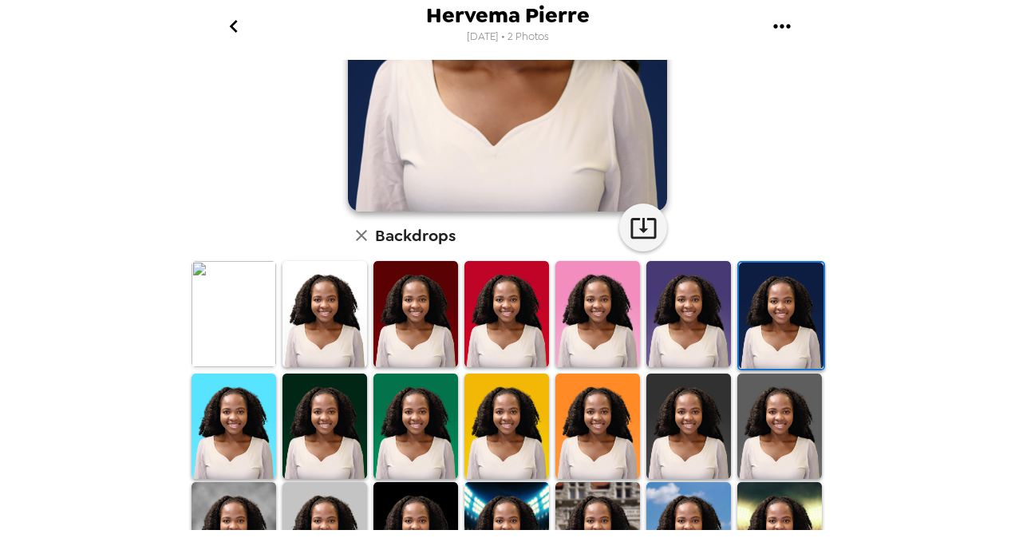
scroll to position [421, 0]
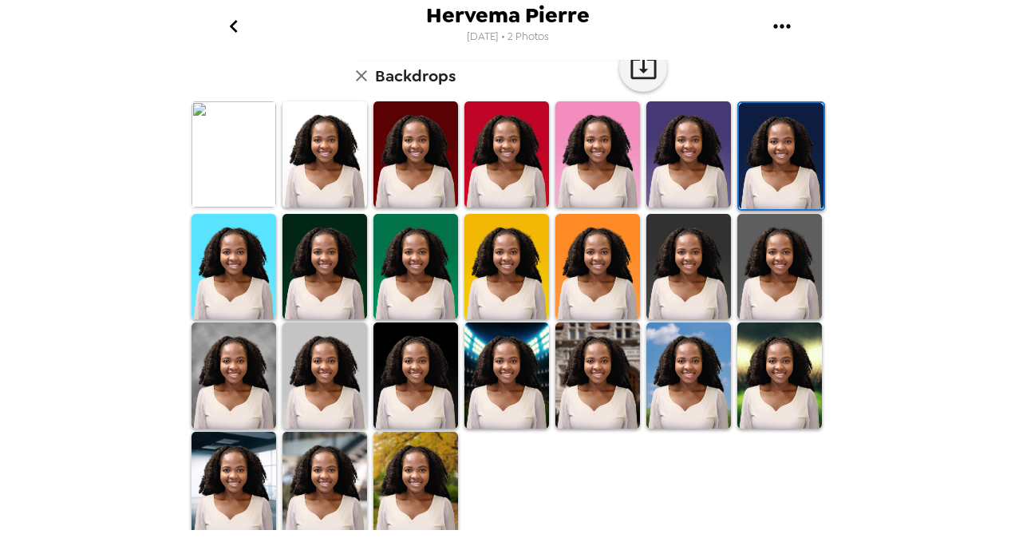
click at [340, 338] on img at bounding box center [324, 374] width 85 height 105
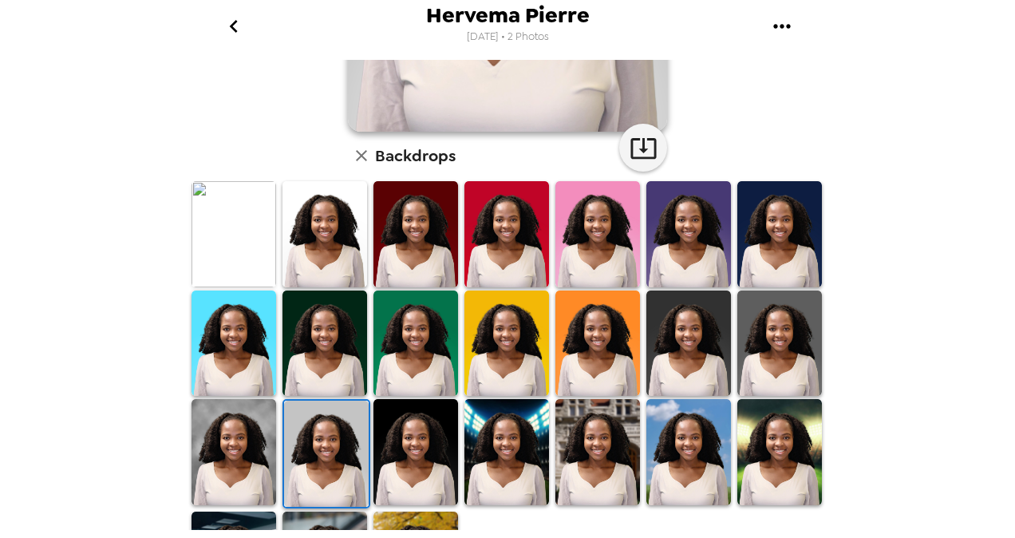
click at [327, 364] on img at bounding box center [324, 342] width 85 height 105
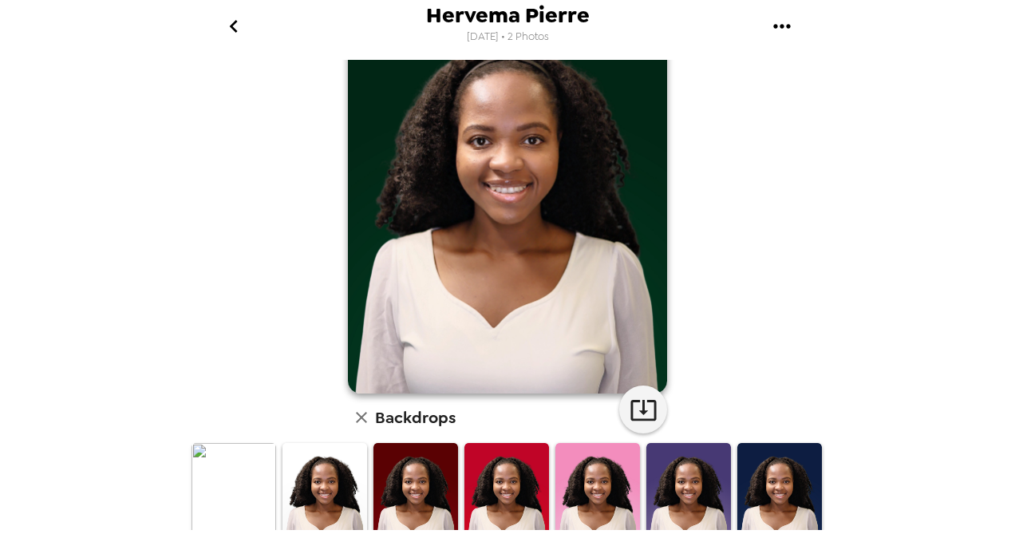
scroll to position [22, 0]
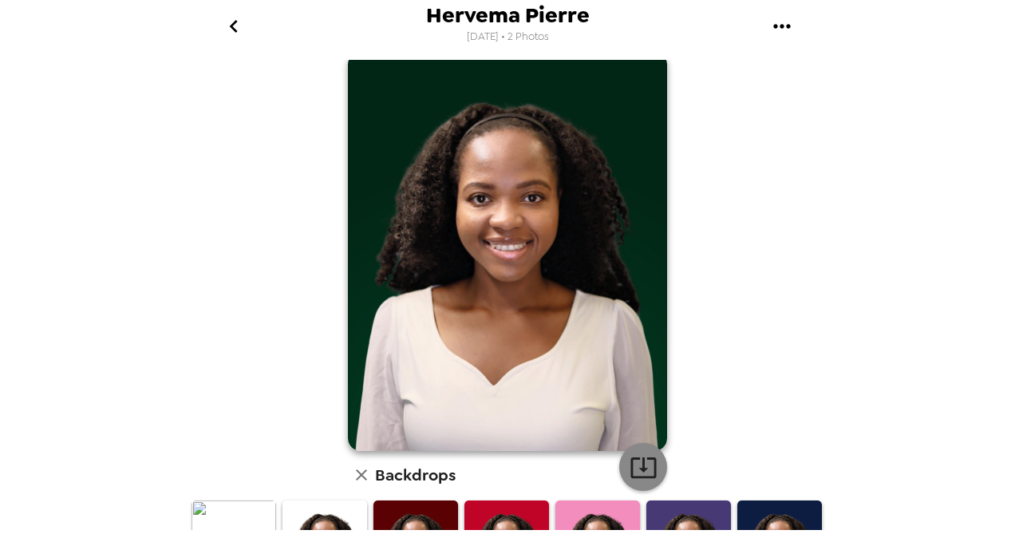
click at [646, 466] on icon "button" at bounding box center [644, 467] width 28 height 28
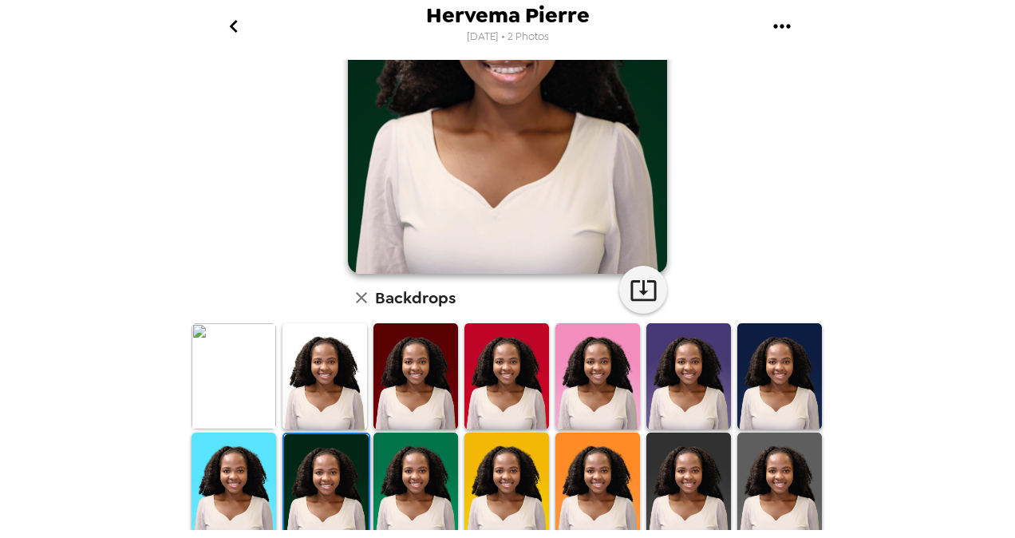
scroll to position [261, 0]
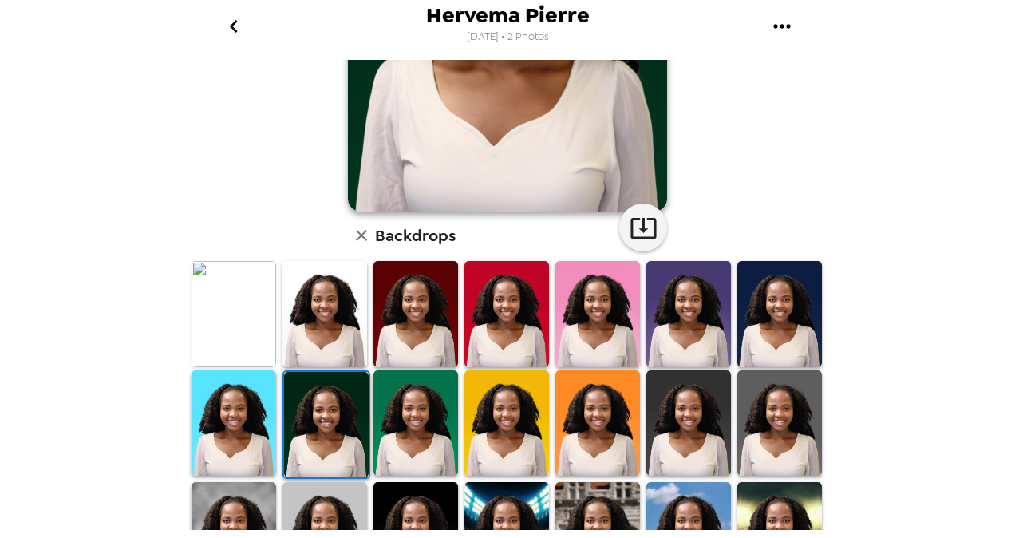
click at [677, 296] on img at bounding box center [688, 313] width 85 height 105
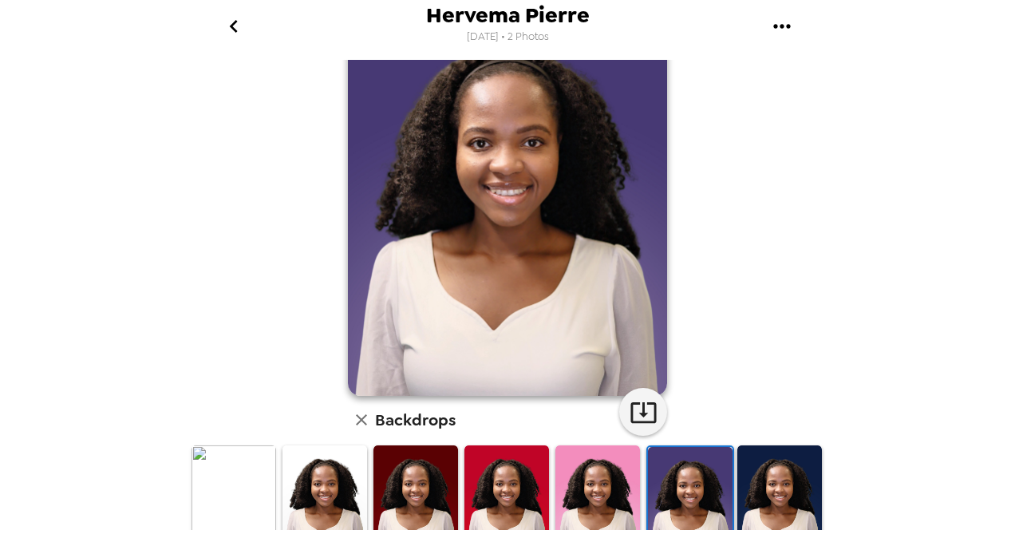
scroll to position [239, 0]
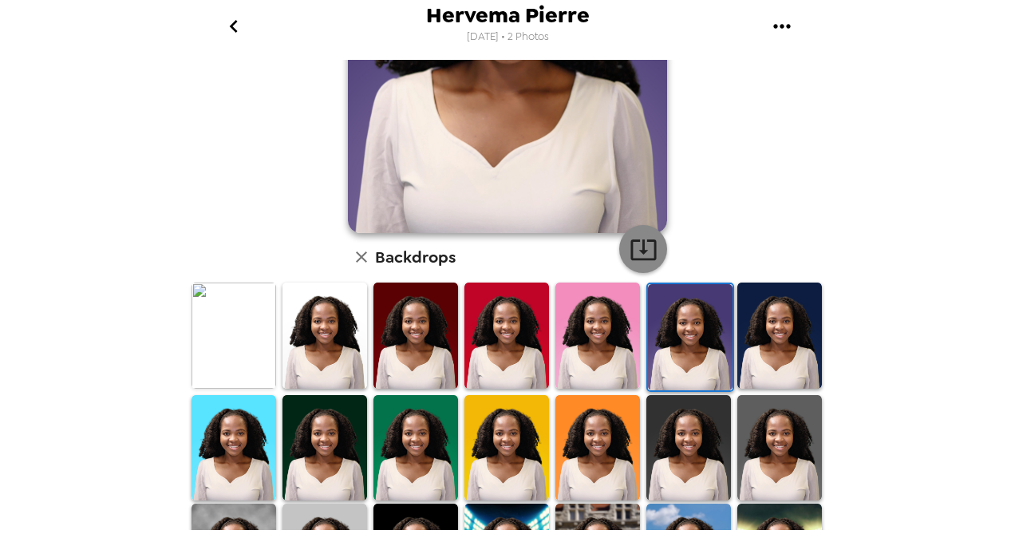
click at [645, 255] on icon "button" at bounding box center [644, 249] width 28 height 28
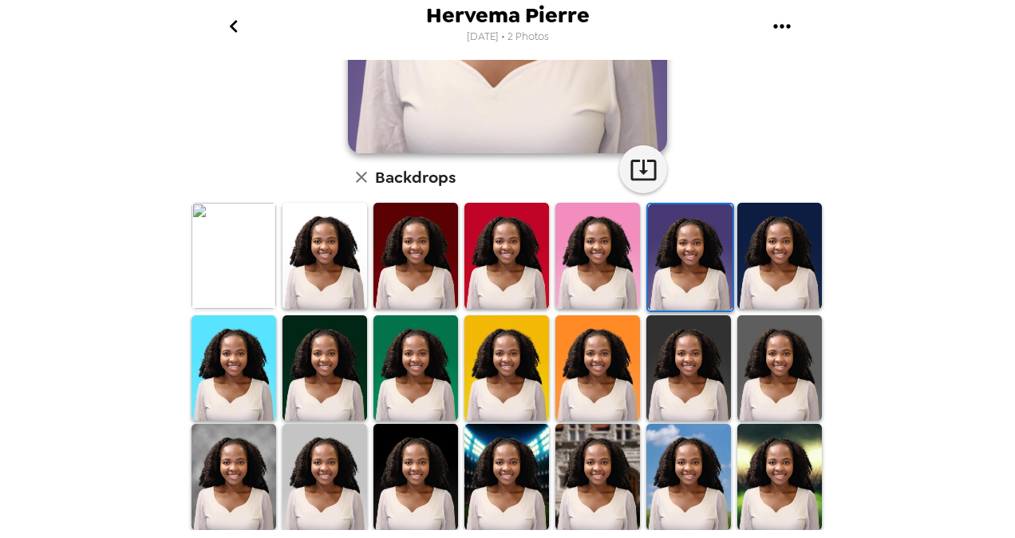
click at [318, 373] on img at bounding box center [324, 367] width 85 height 105
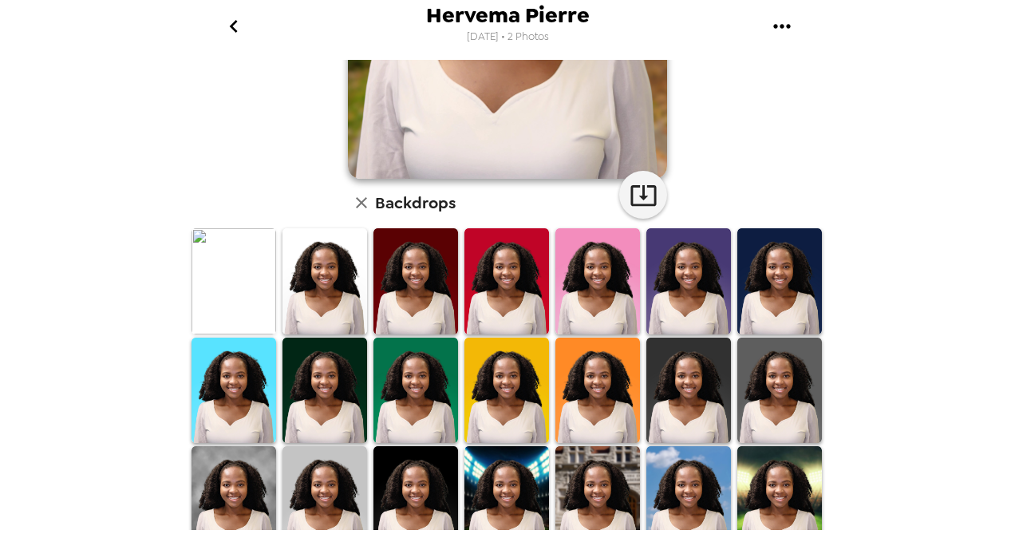
scroll to position [319, 0]
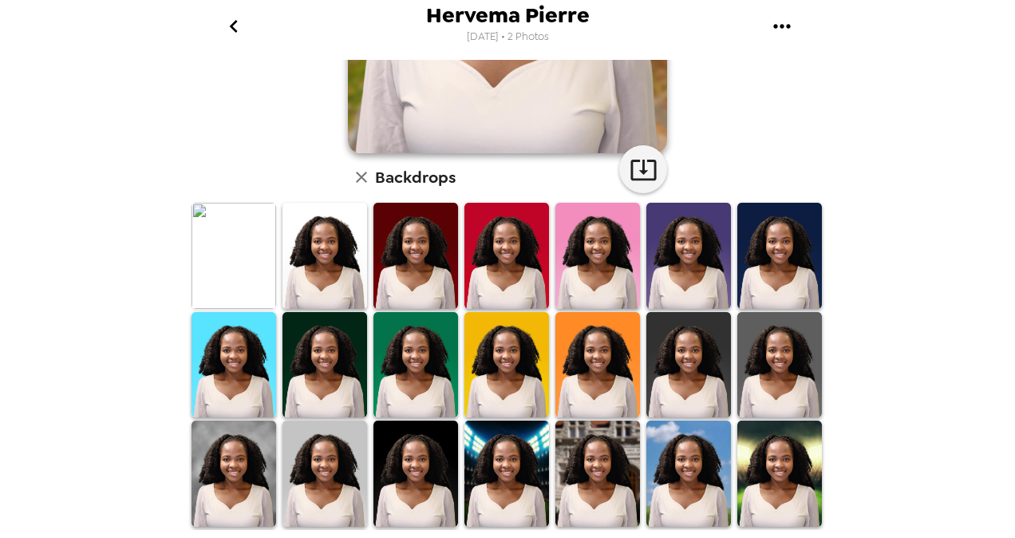
click at [768, 282] on img at bounding box center [779, 255] width 85 height 105
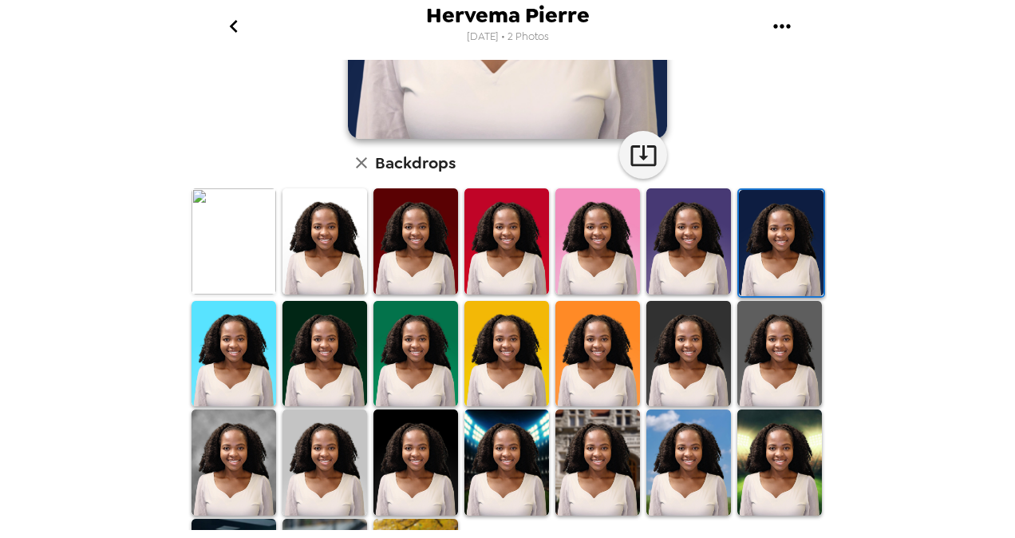
scroll to position [421, 0]
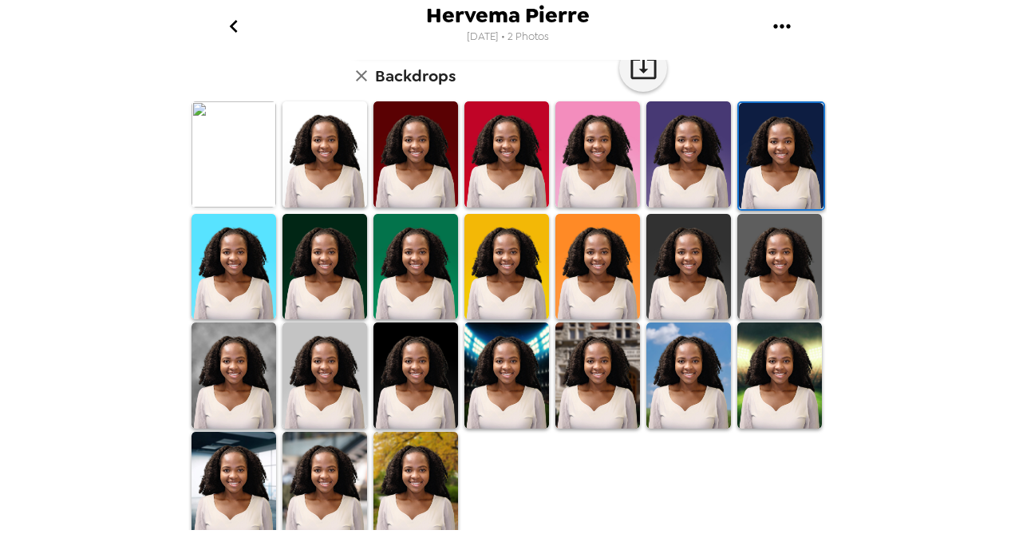
click at [411, 362] on img at bounding box center [415, 374] width 85 height 105
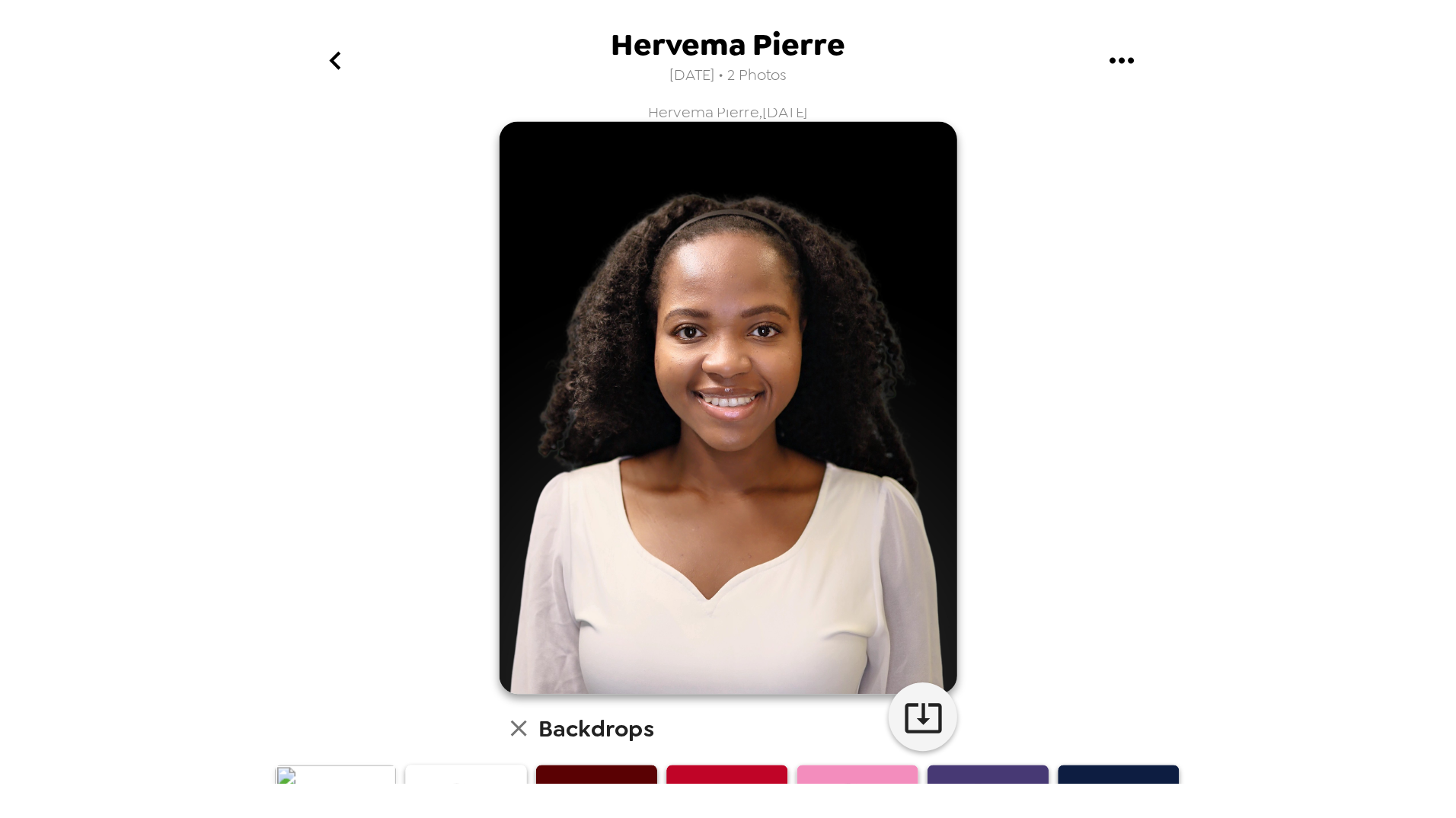
scroll to position [0, 0]
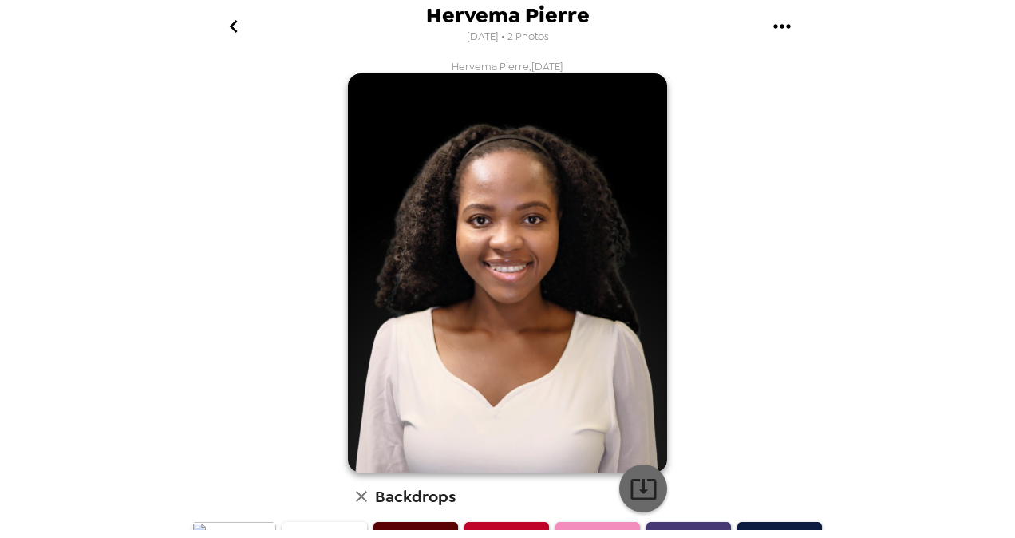
click at [647, 484] on icon "button" at bounding box center [644, 489] width 28 height 28
